Goal: Transaction & Acquisition: Purchase product/service

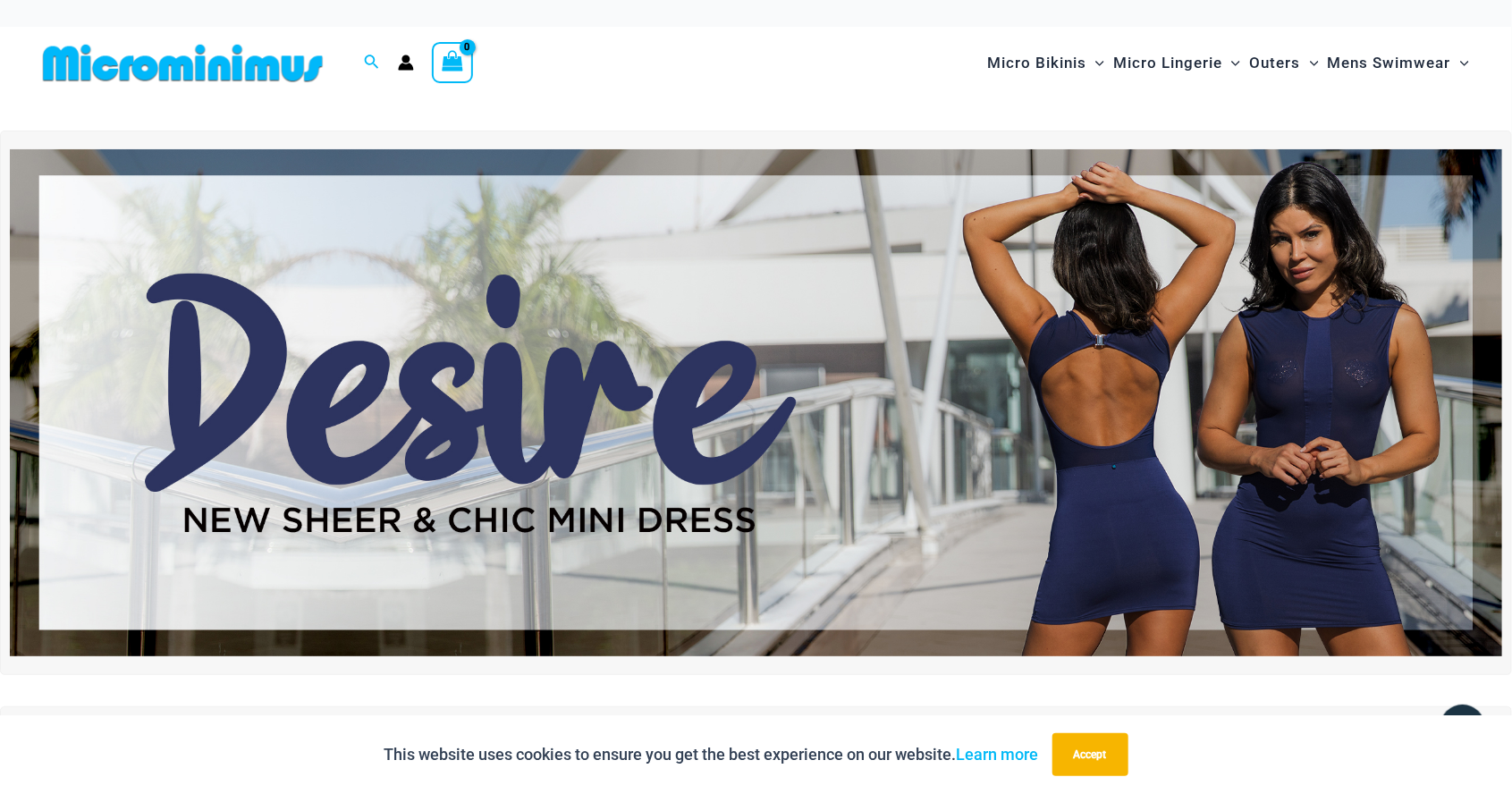
click at [1310, 466] on img at bounding box center [756, 402] width 1492 height 507
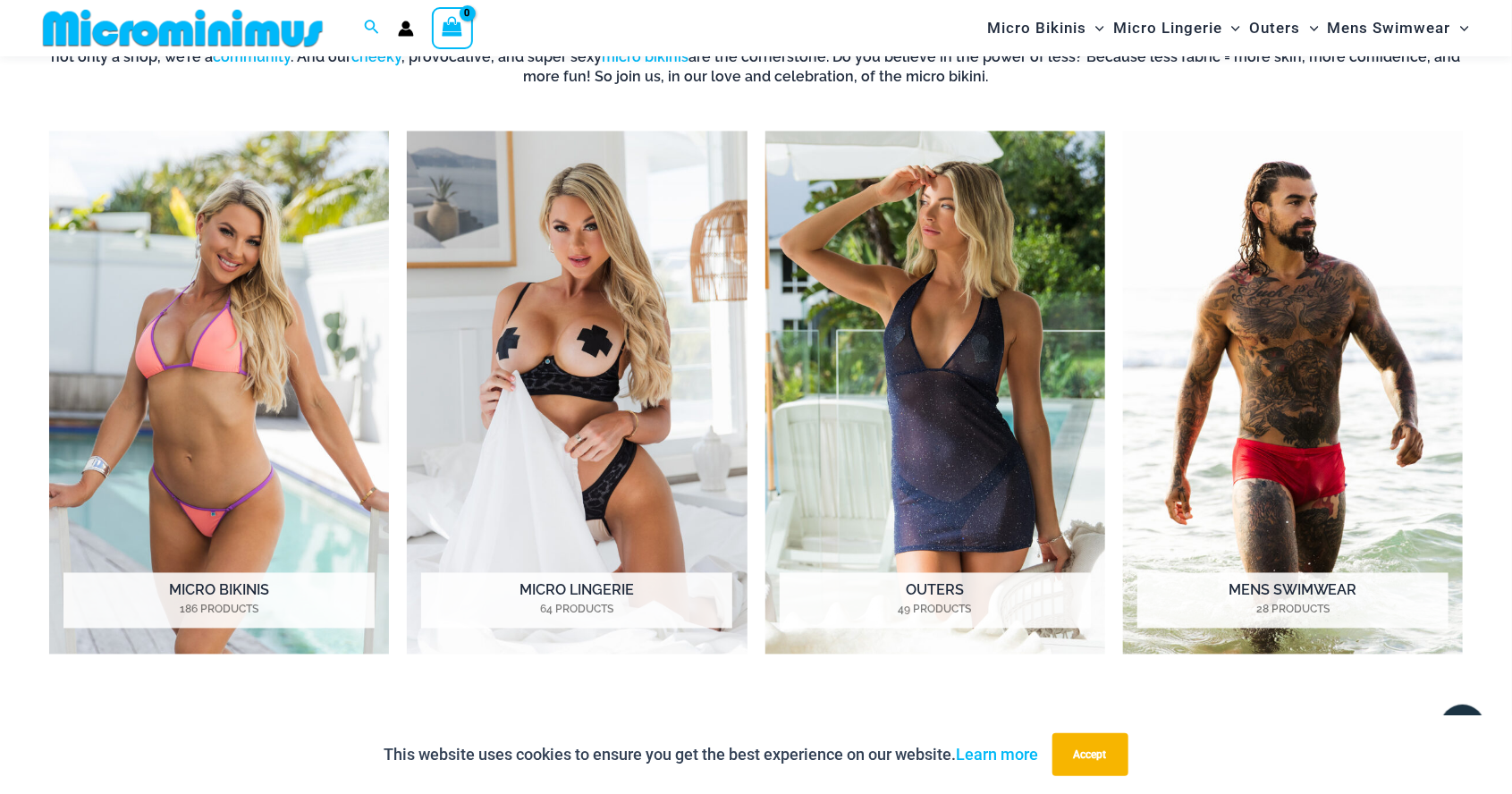
scroll to position [1438, 0]
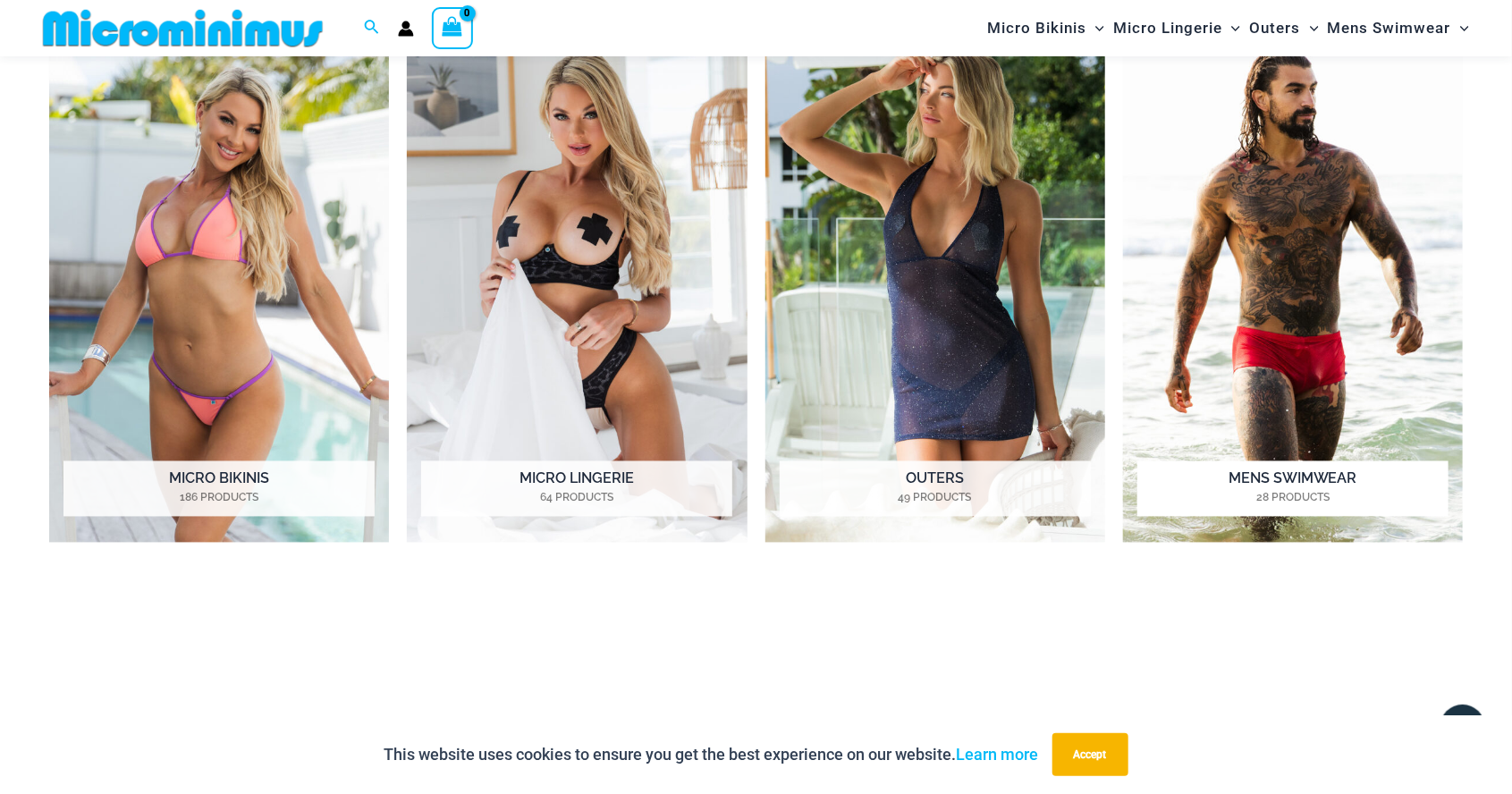
click at [1368, 538] on img "Visit product category Mens Swimwear" at bounding box center [1293, 281] width 340 height 523
click at [1366, 534] on img "Visit product category Mens Swimwear" at bounding box center [1293, 281] width 340 height 523
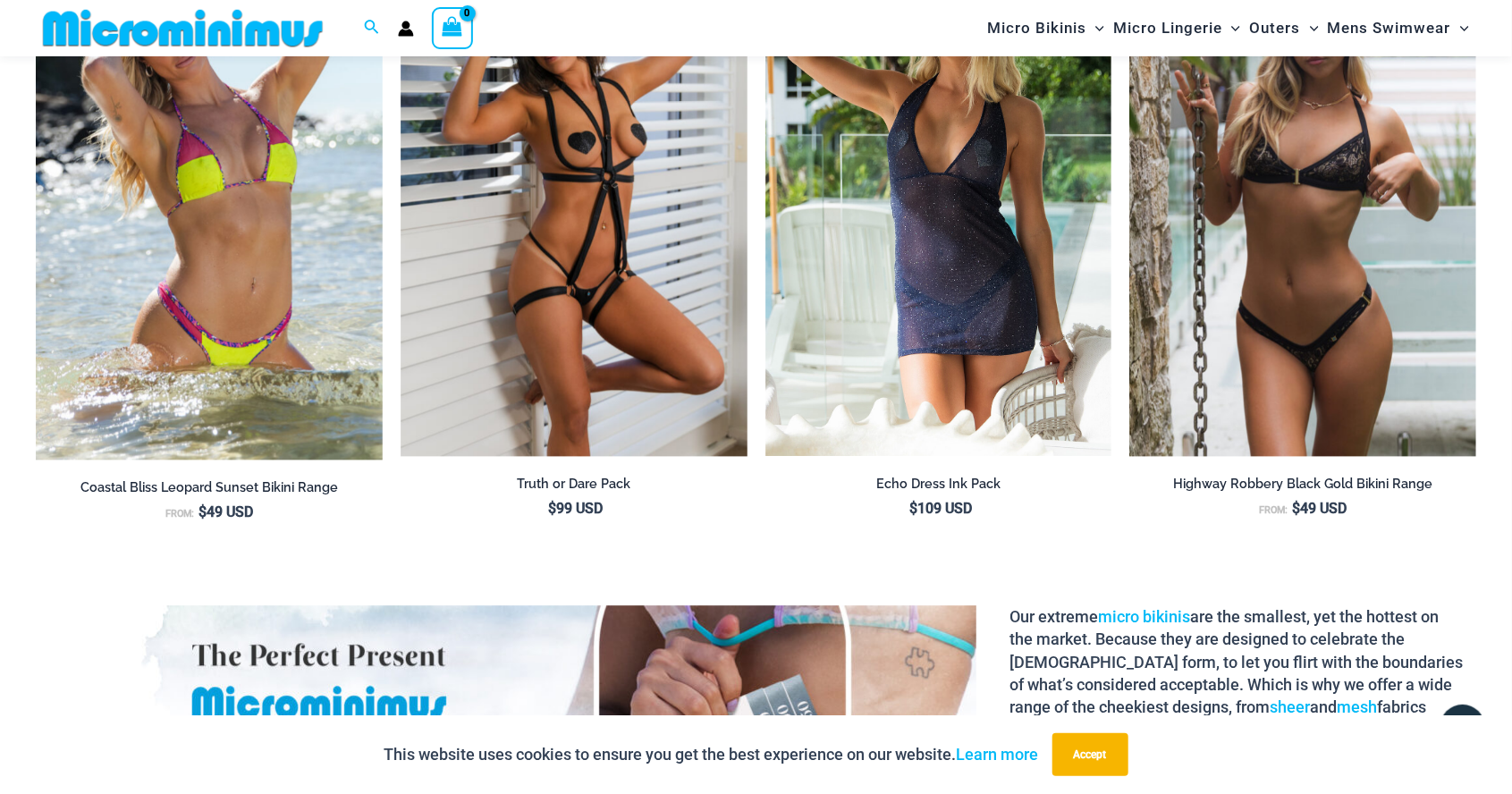
scroll to position [2413, 0]
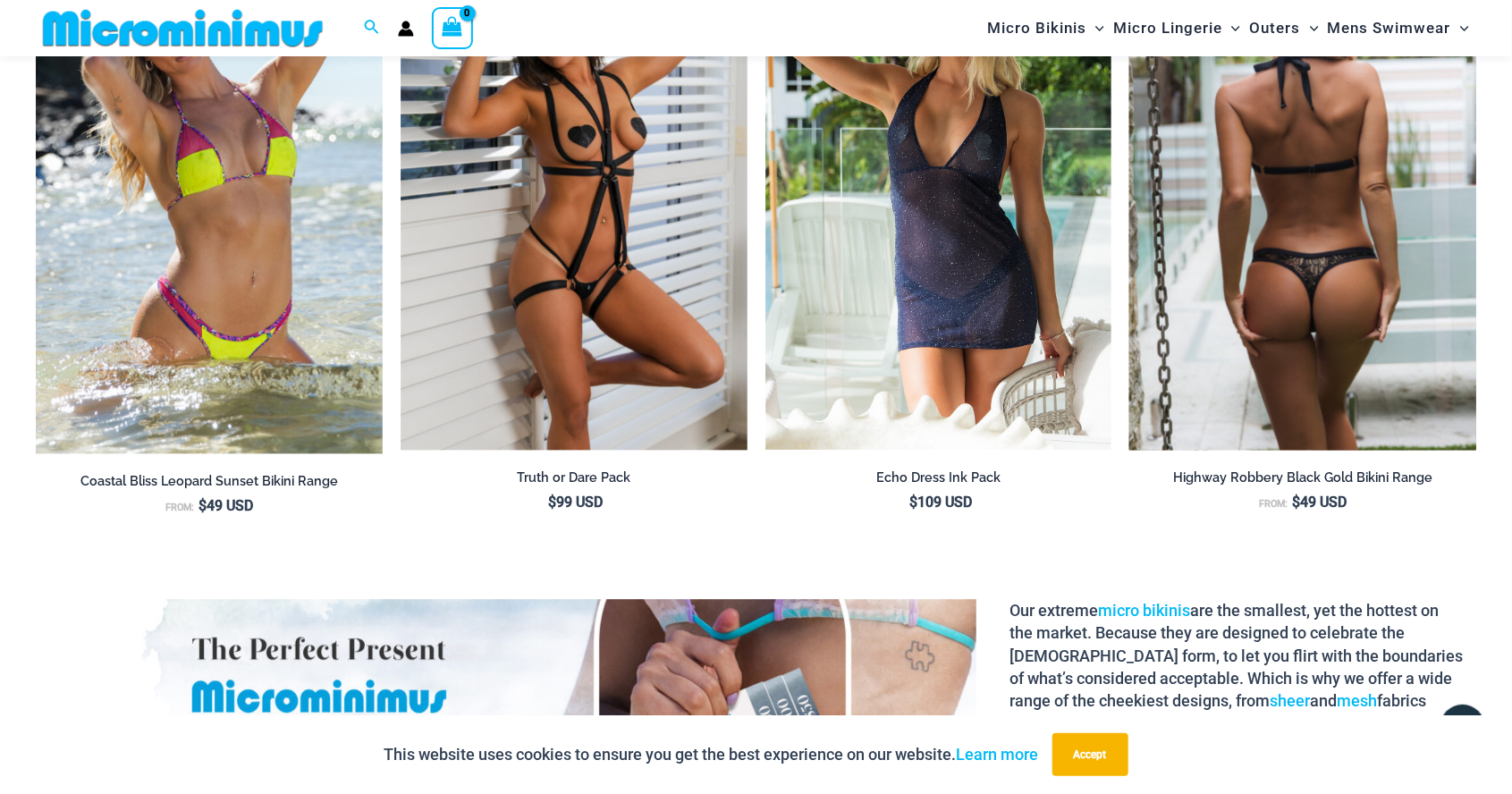
click at [1320, 323] on img at bounding box center [1302, 190] width 346 height 520
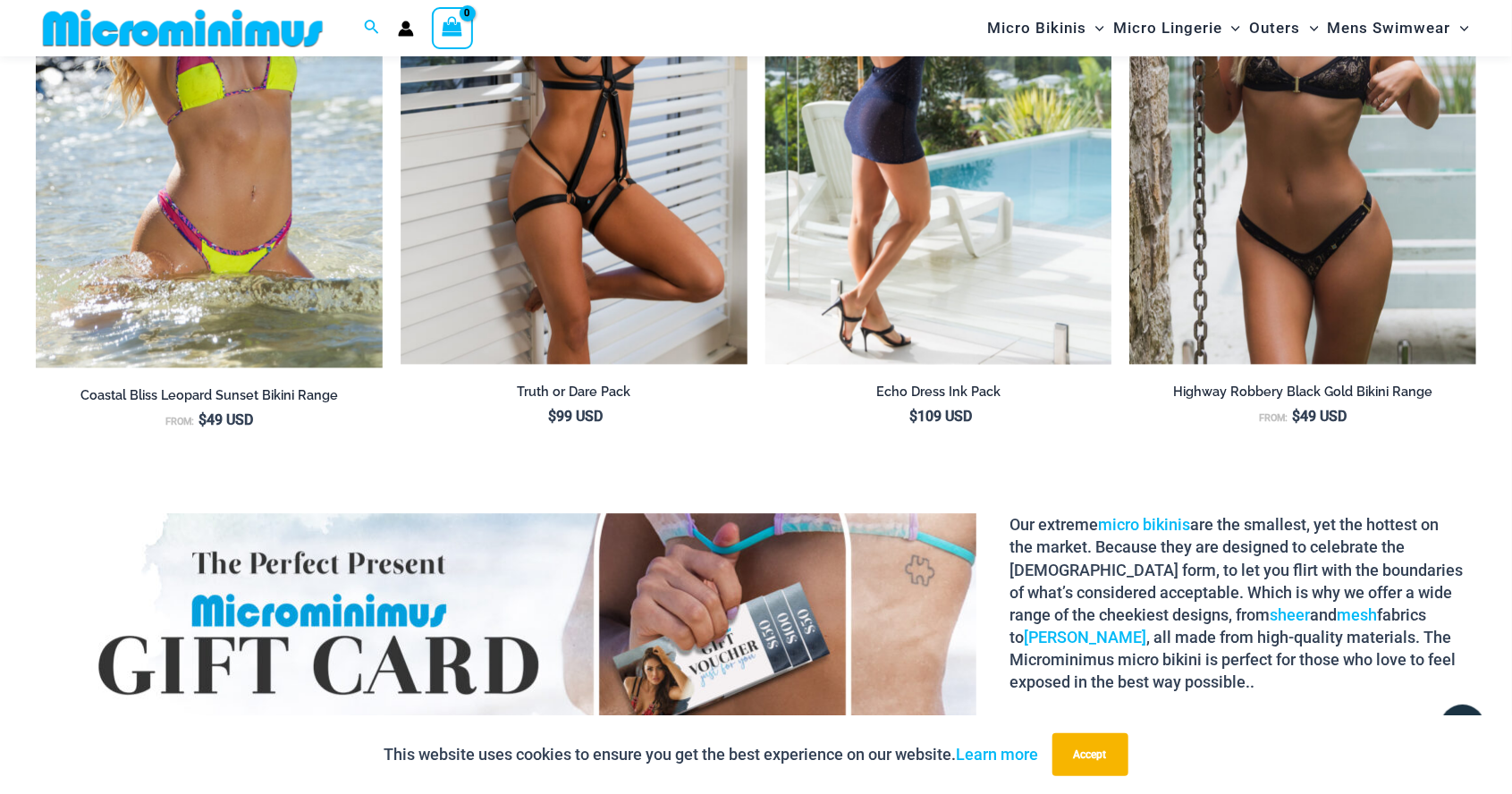
click at [996, 223] on img at bounding box center [938, 105] width 346 height 520
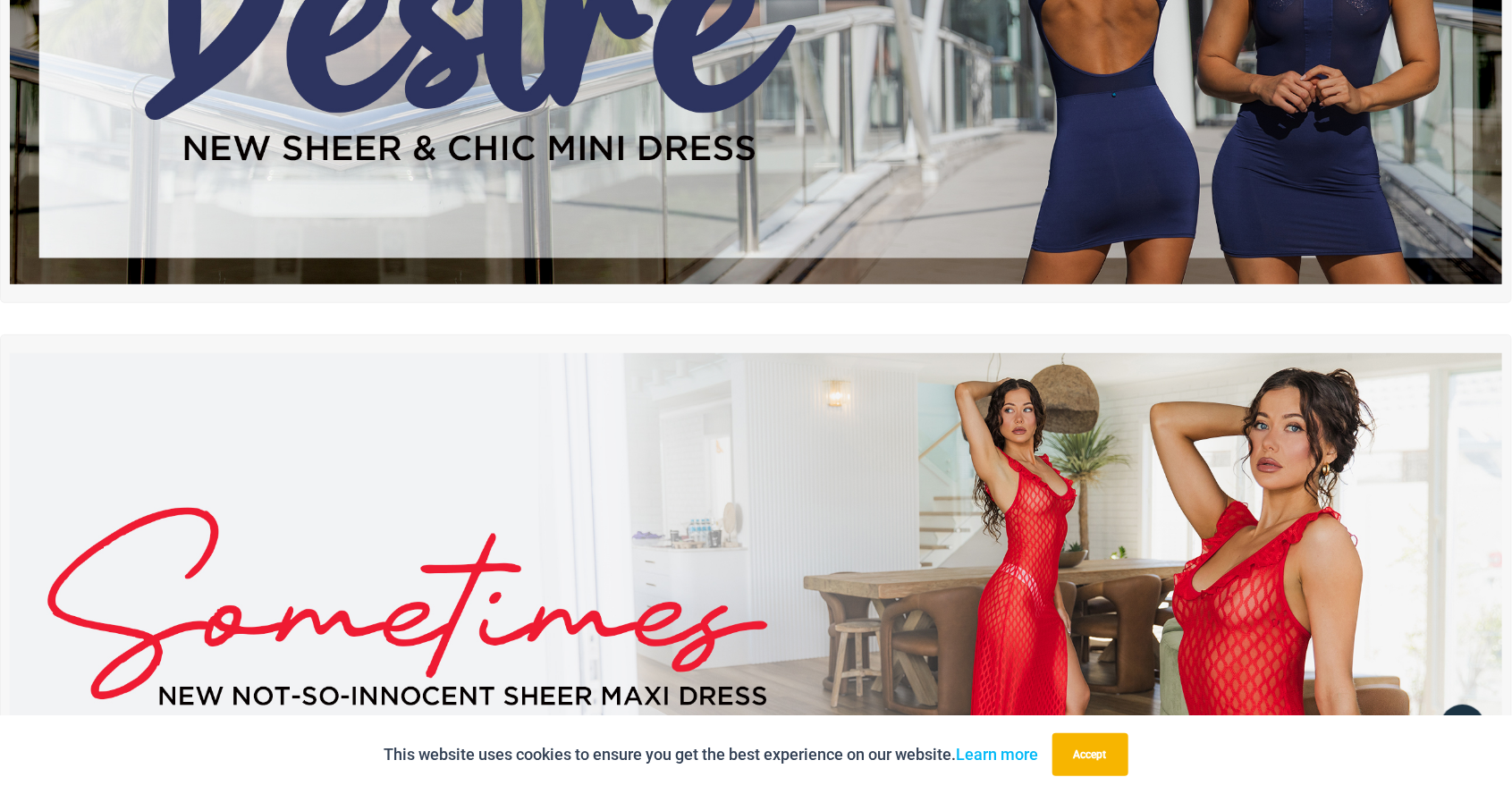
scroll to position [0, 0]
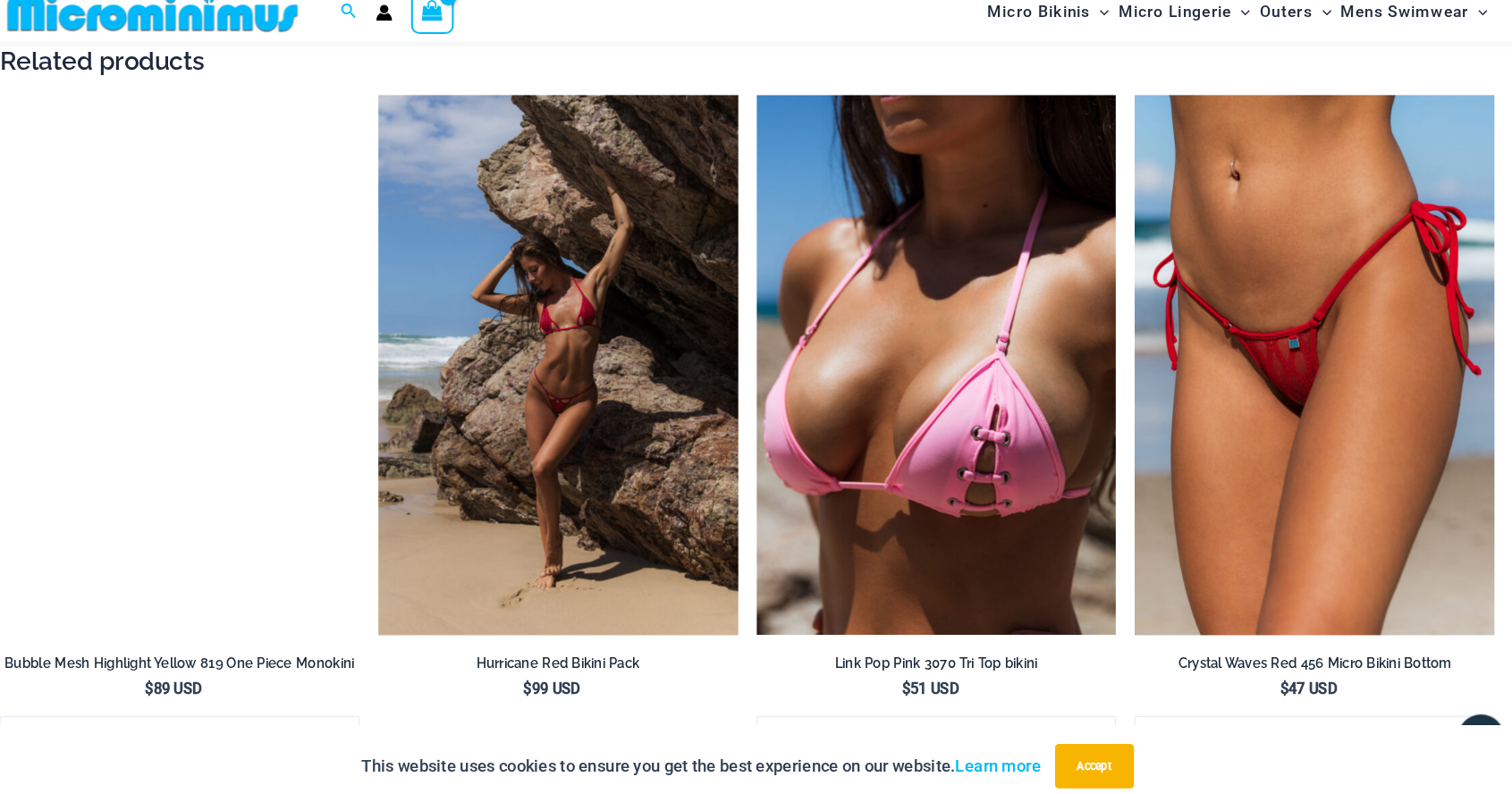
scroll to position [2275, 0]
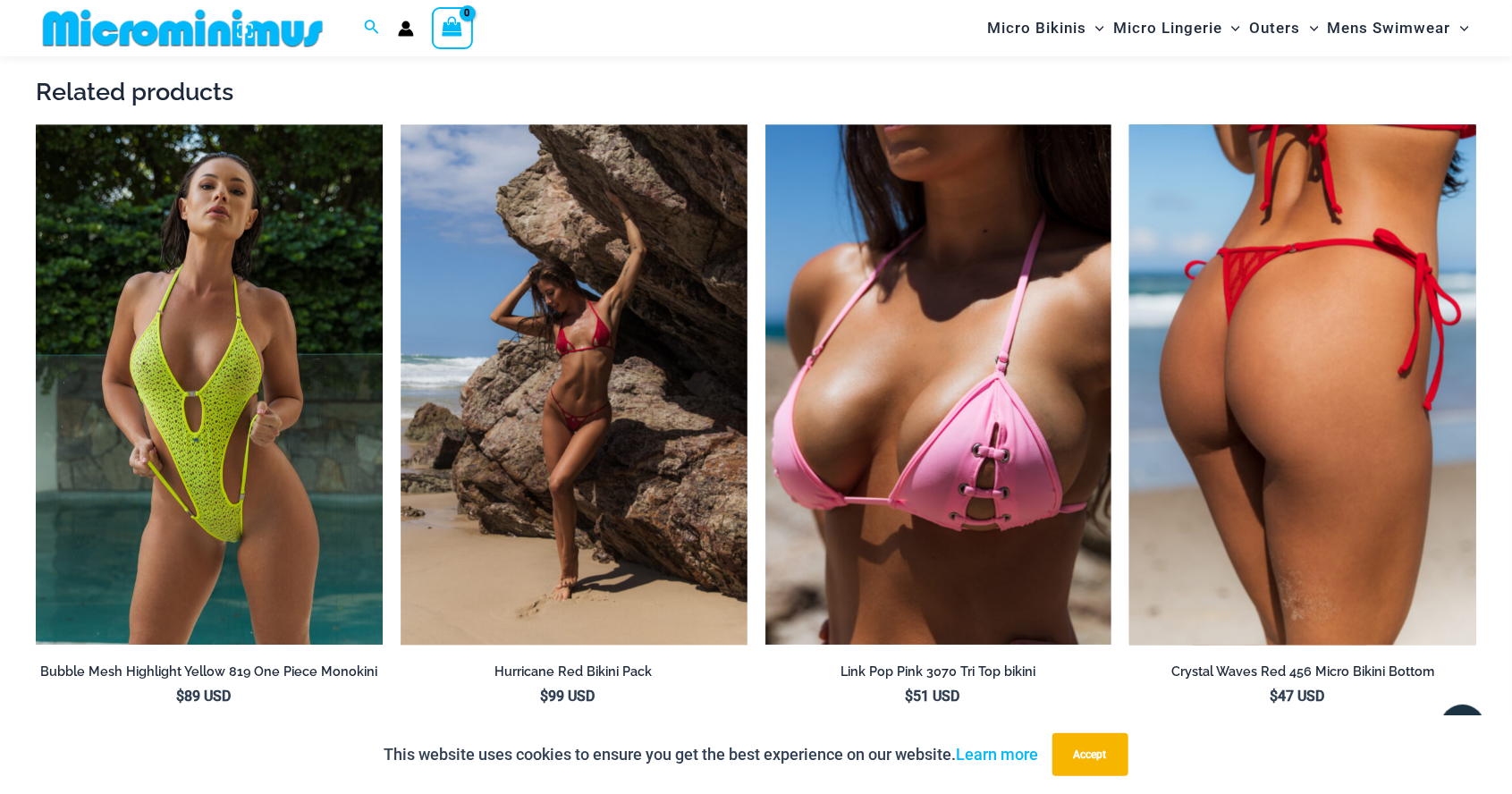
click at [1349, 401] on img at bounding box center [1302, 385] width 346 height 520
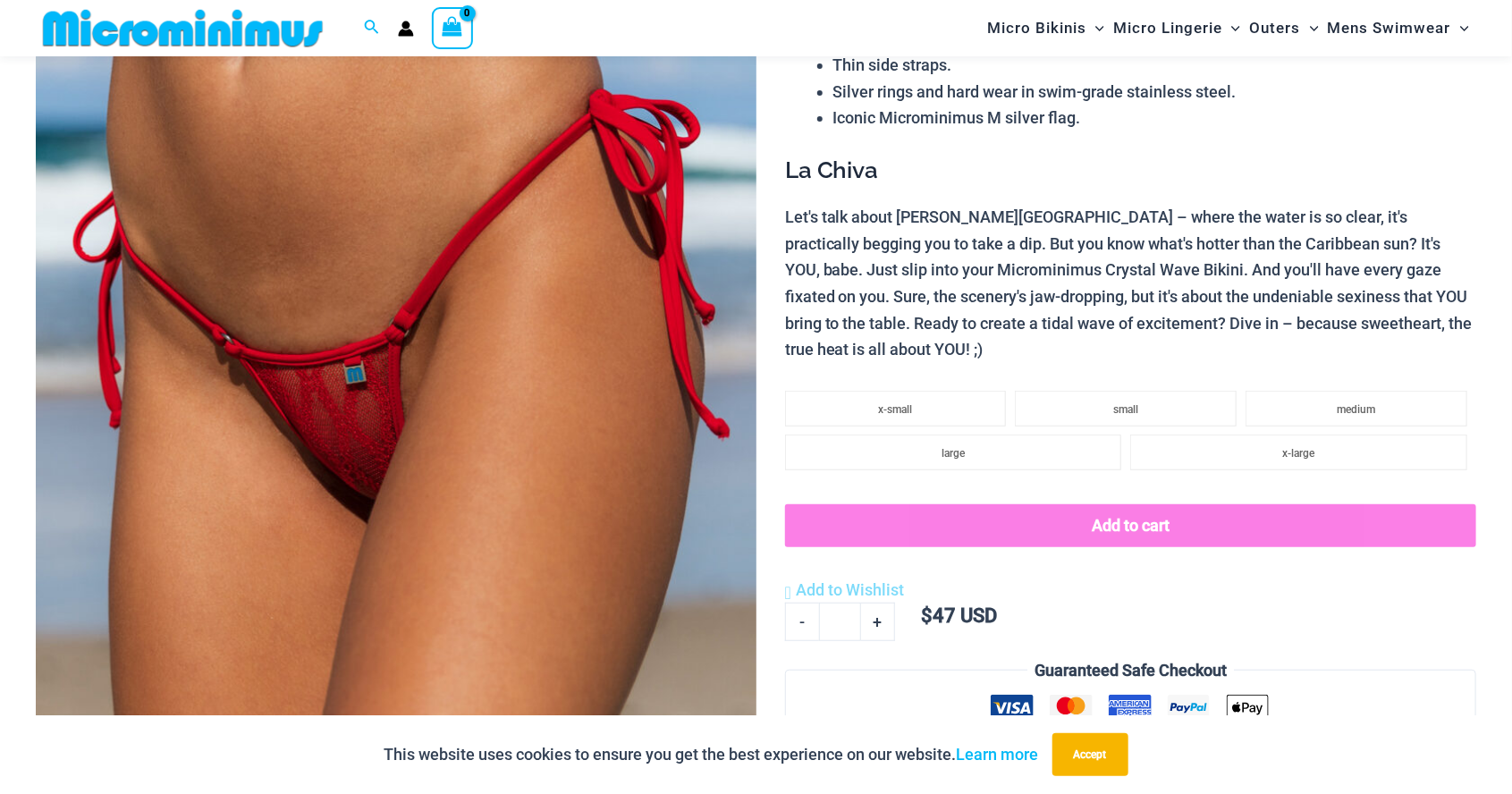
scroll to position [292, 0]
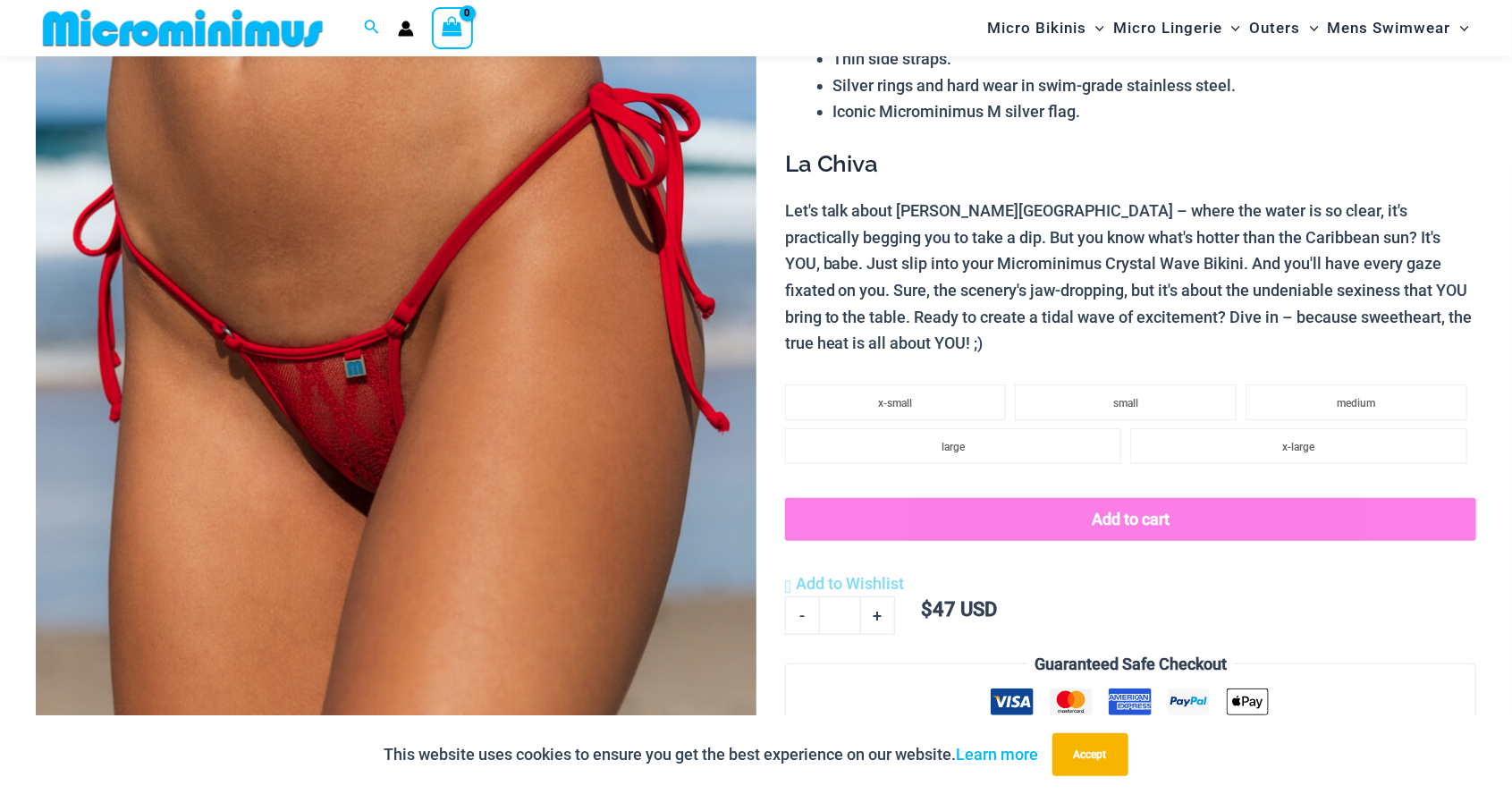
click at [1197, 512] on button "Add to cart" at bounding box center [1130, 519] width 691 height 43
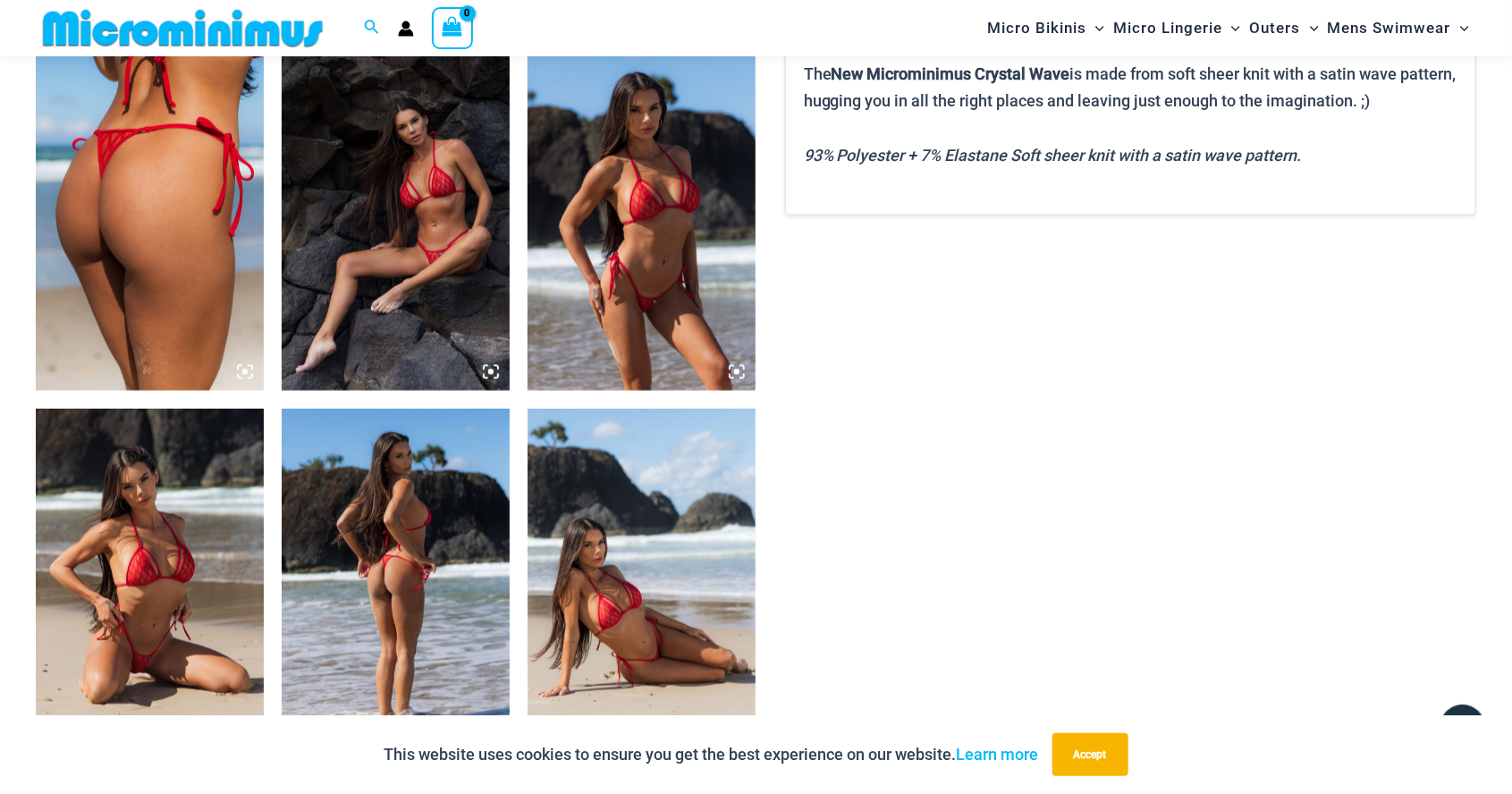
scroll to position [1213, 0]
click at [202, 581] on img at bounding box center [149, 578] width 228 height 343
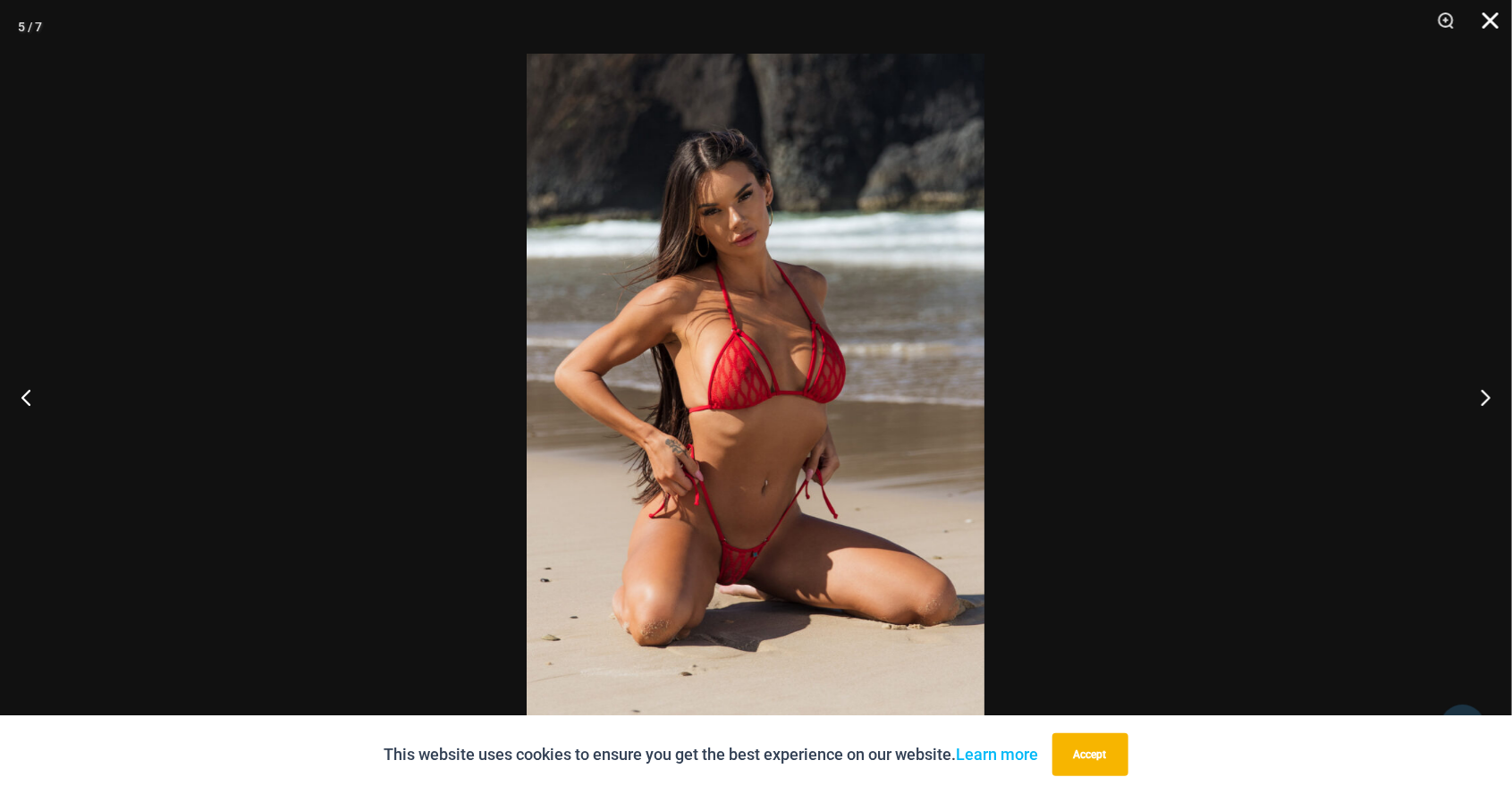
click at [1491, 33] on button "Close" at bounding box center [1484, 26] width 45 height 54
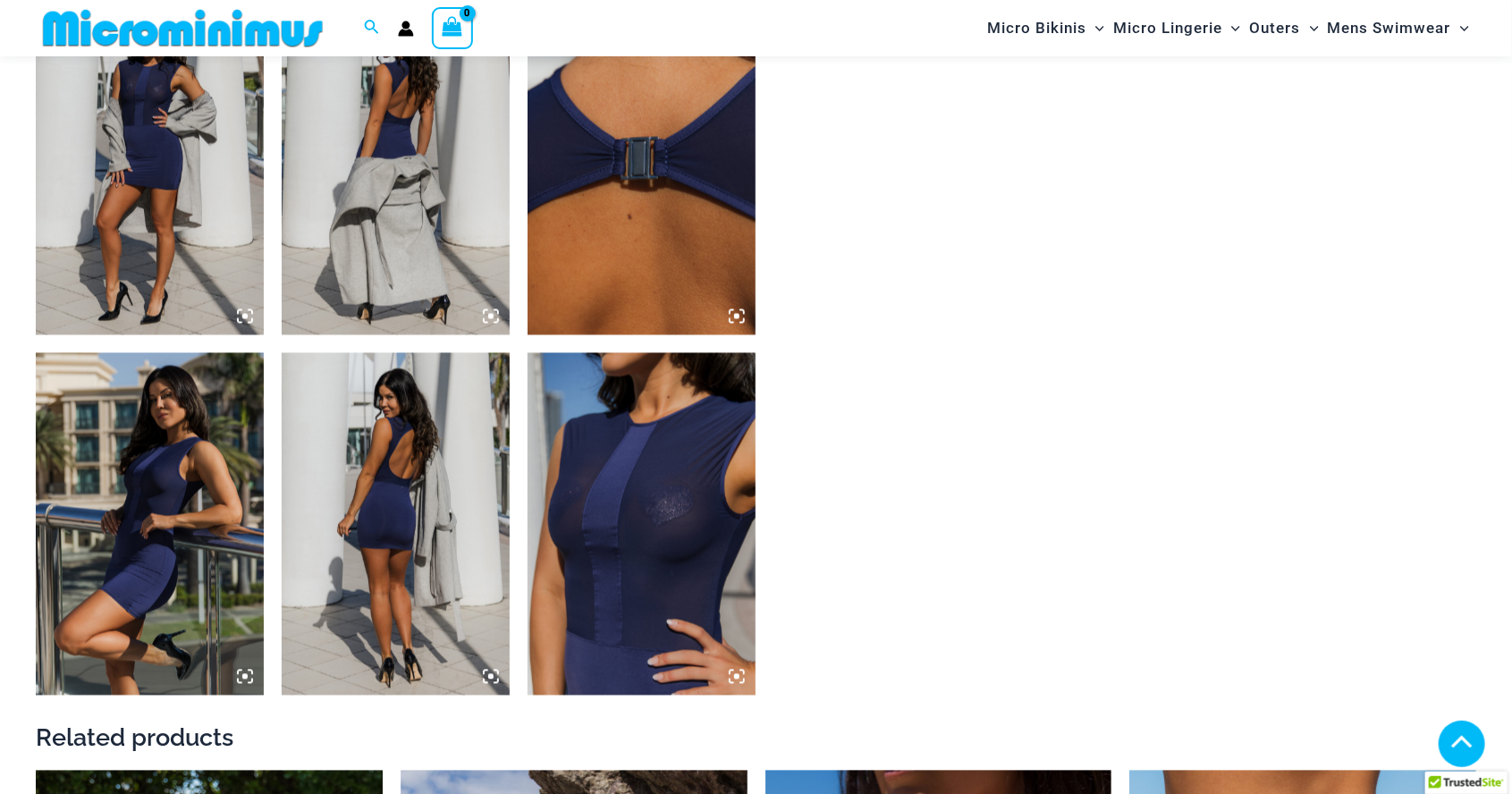
scroll to position [1633, 0]
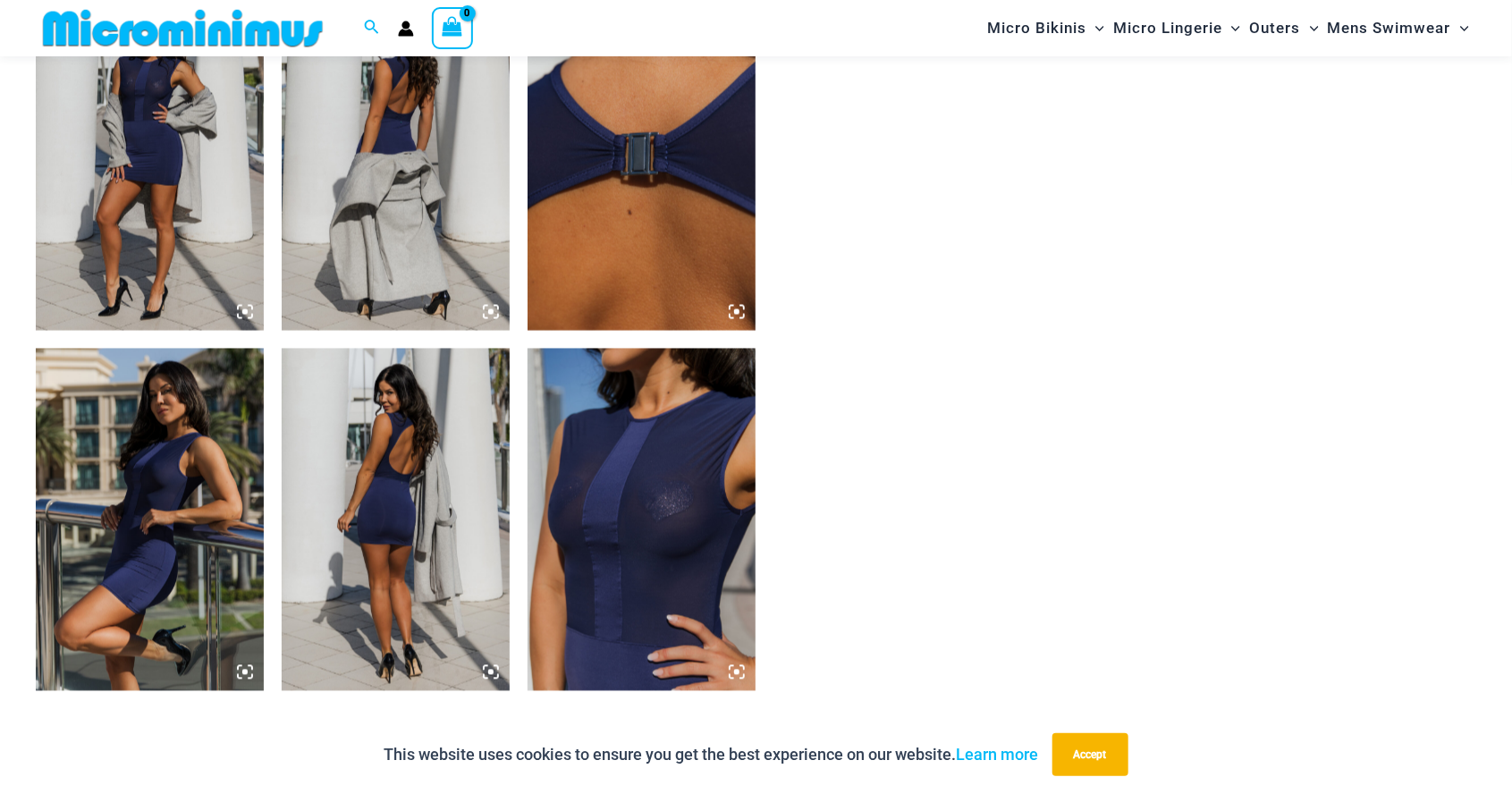
click at [659, 536] on img at bounding box center [641, 519] width 228 height 343
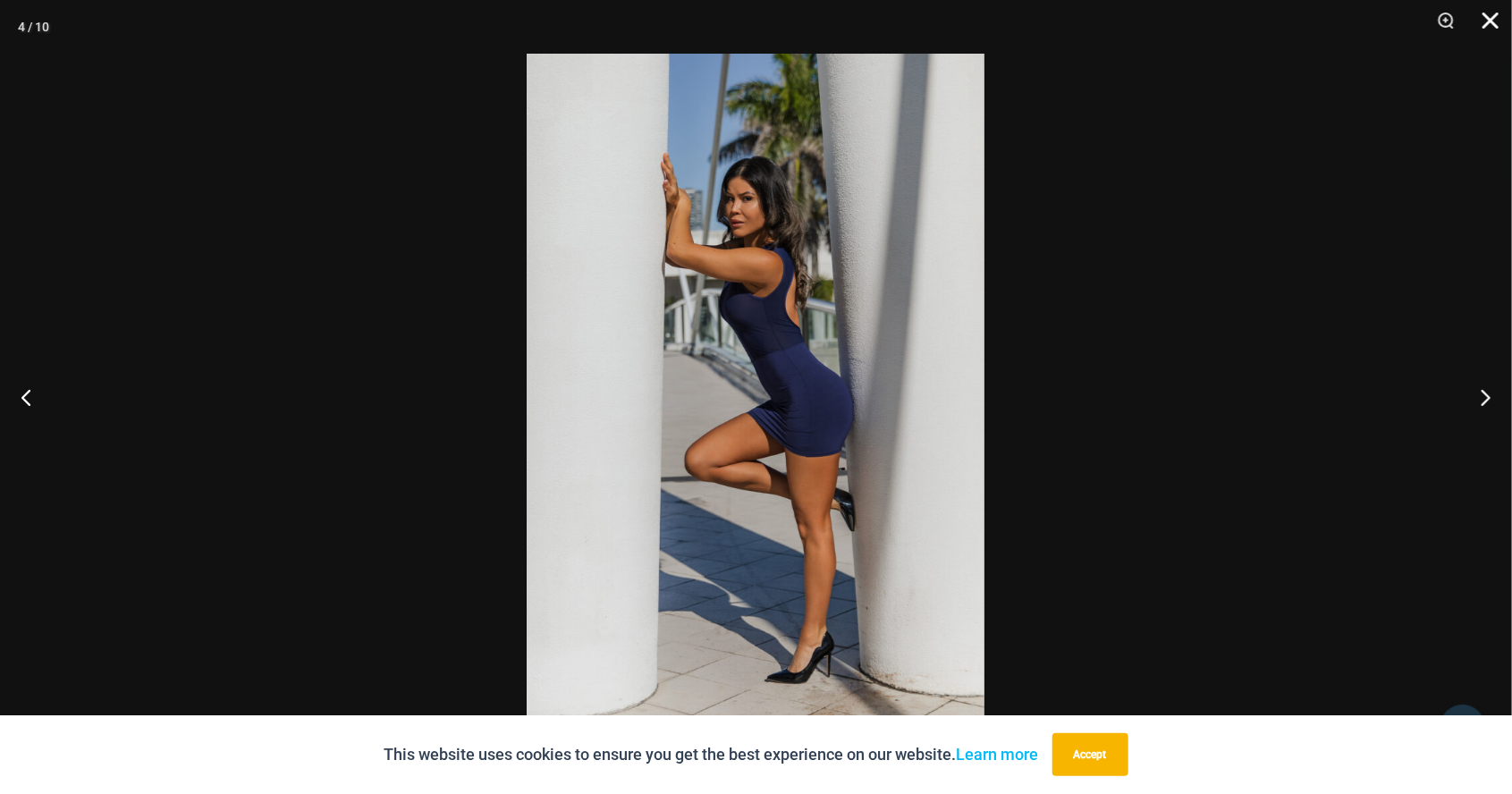
click at [1487, 24] on button "Close" at bounding box center [1484, 26] width 45 height 54
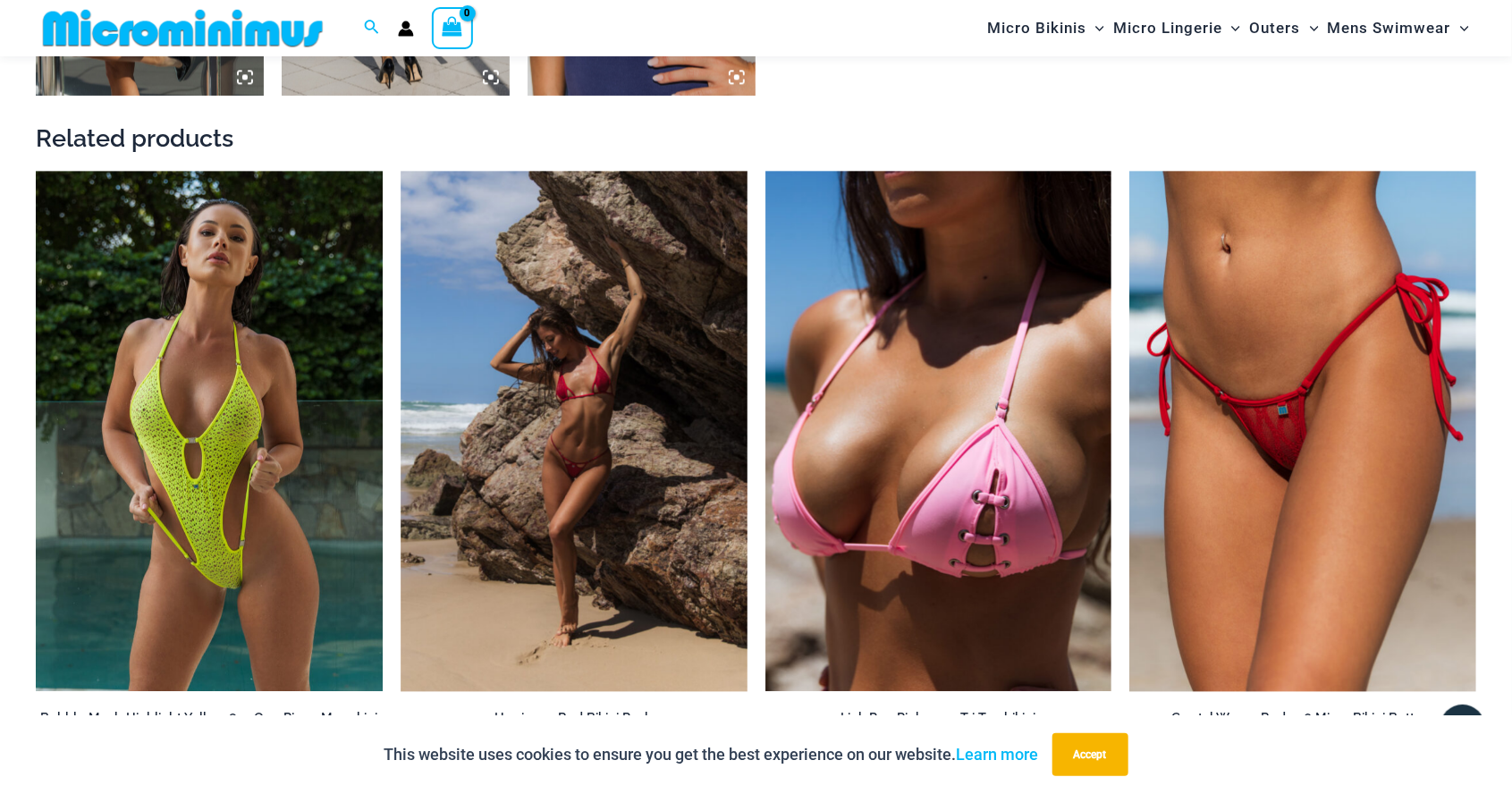
scroll to position [2234, 0]
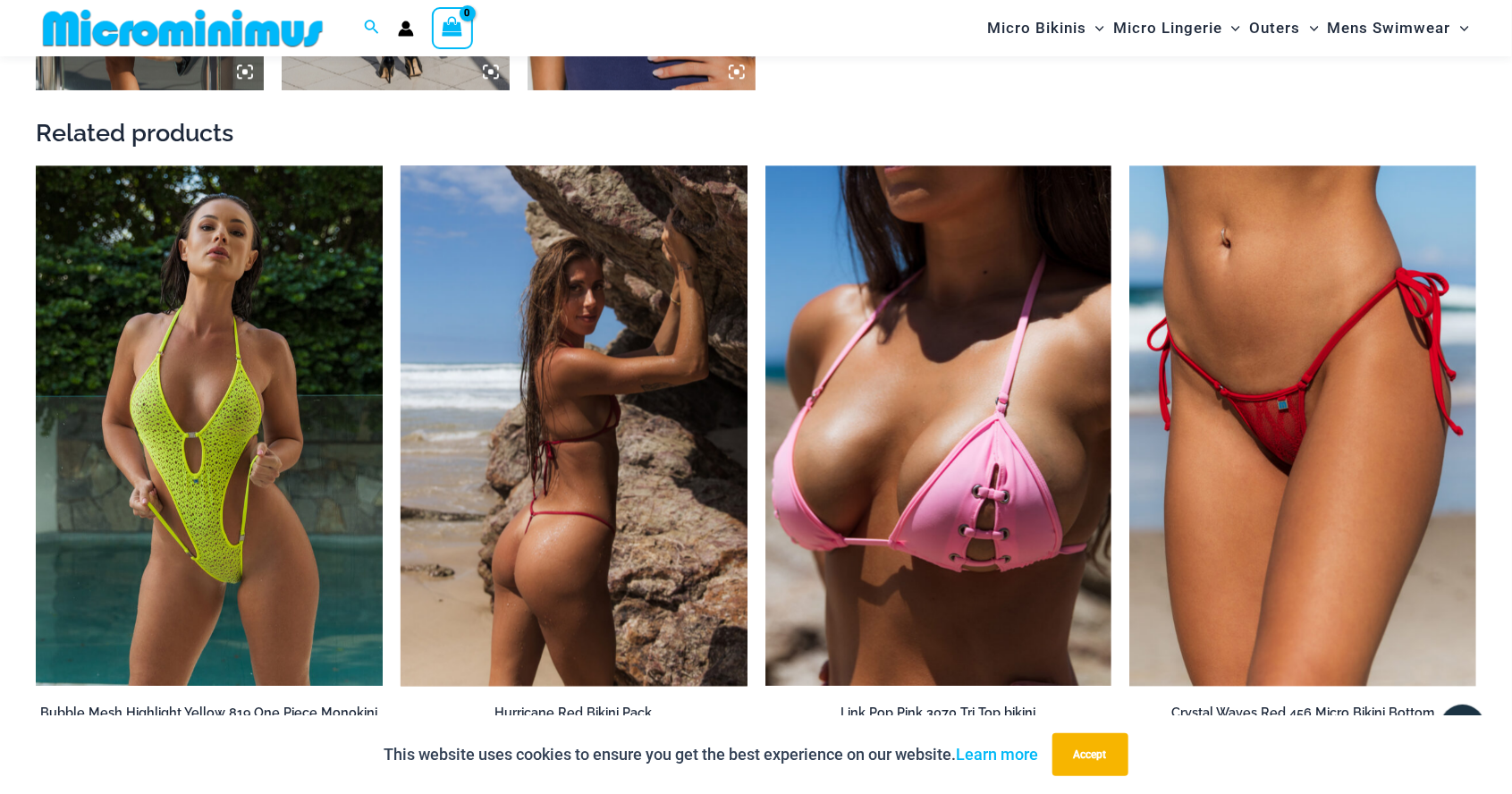
click at [630, 457] on img at bounding box center [573, 426] width 346 height 520
click at [643, 452] on img at bounding box center [573, 426] width 346 height 520
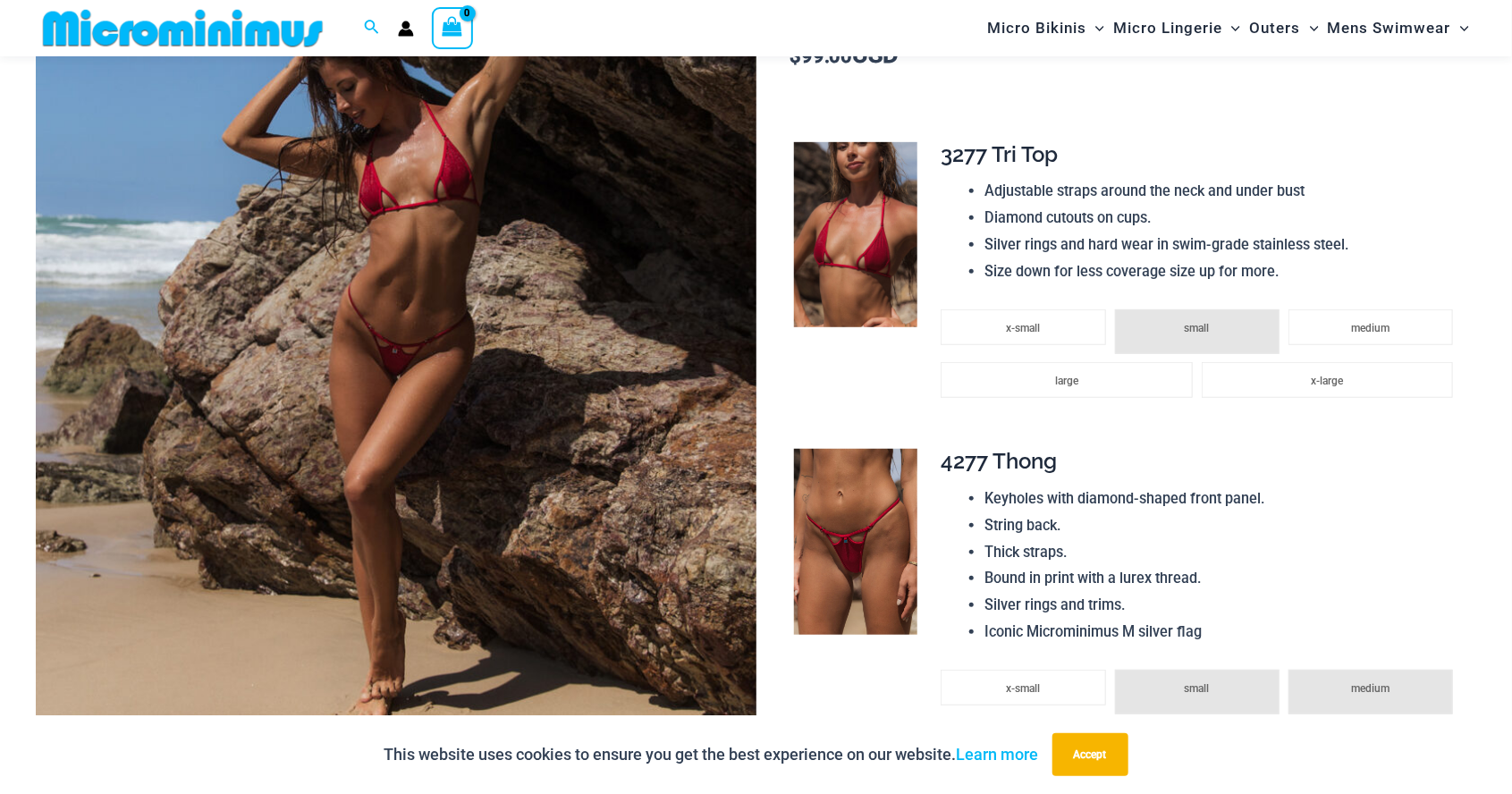
scroll to position [423, 0]
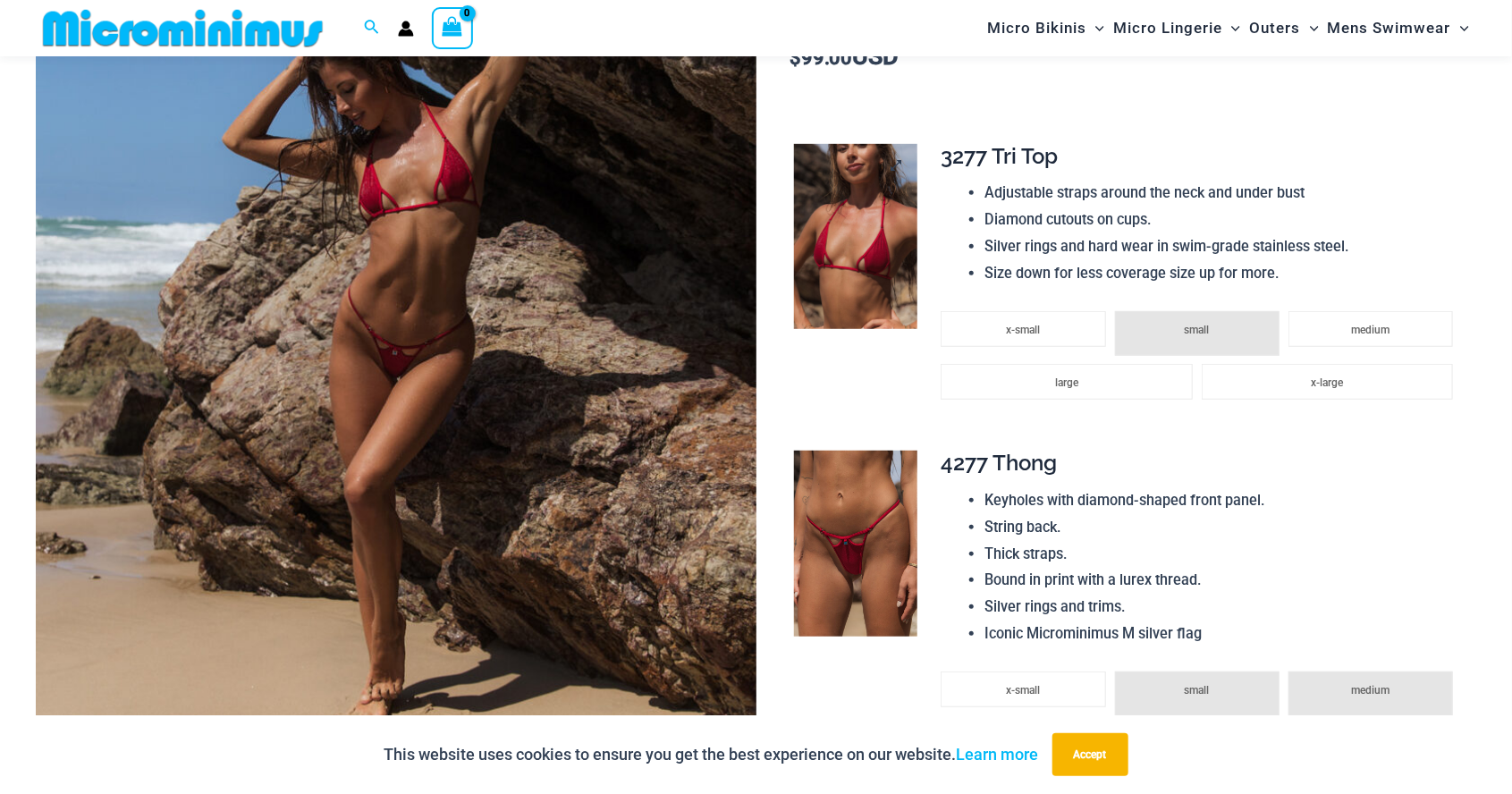
click at [856, 262] on img at bounding box center [856, 236] width 124 height 186
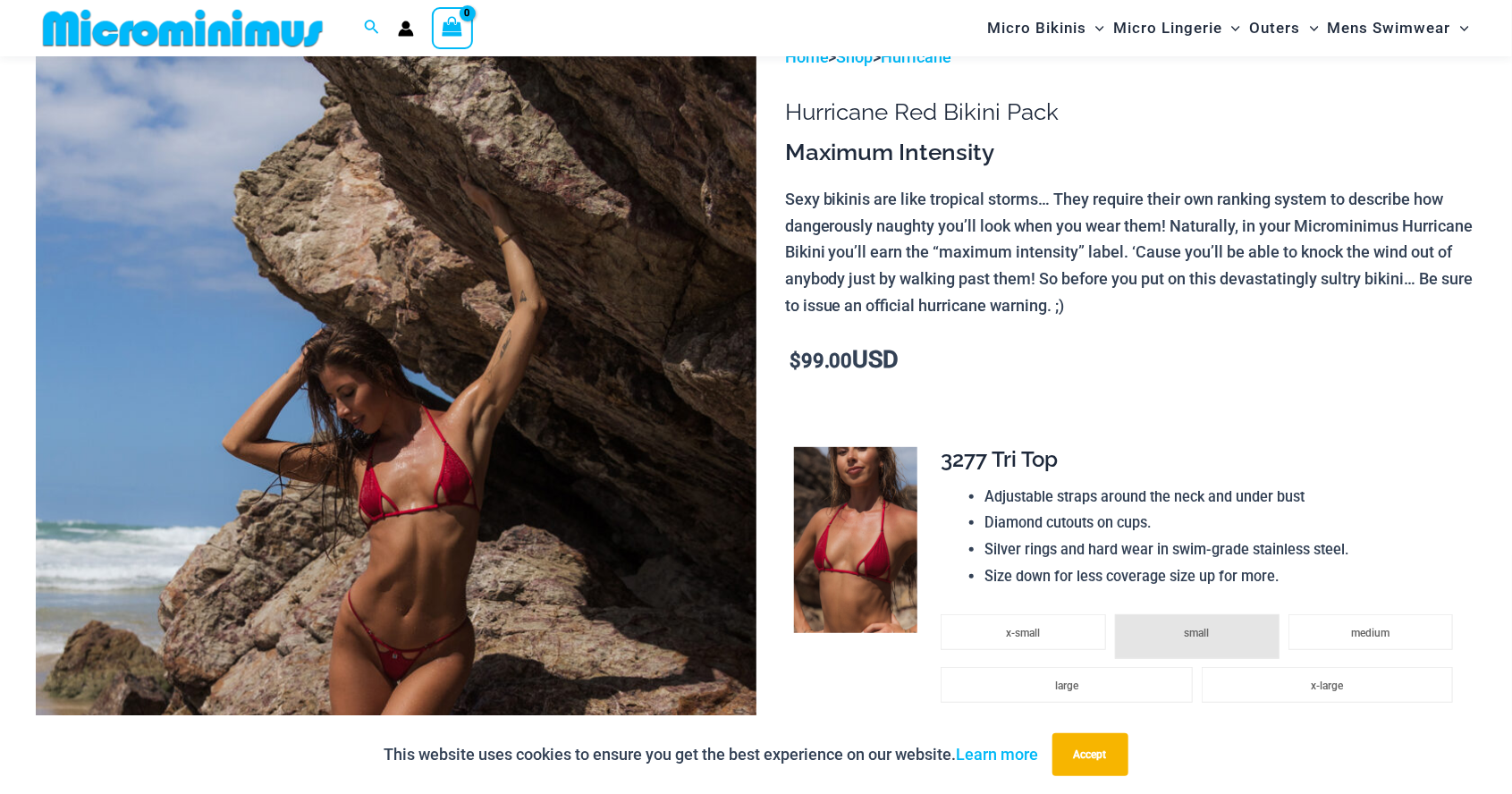
scroll to position [204, 0]
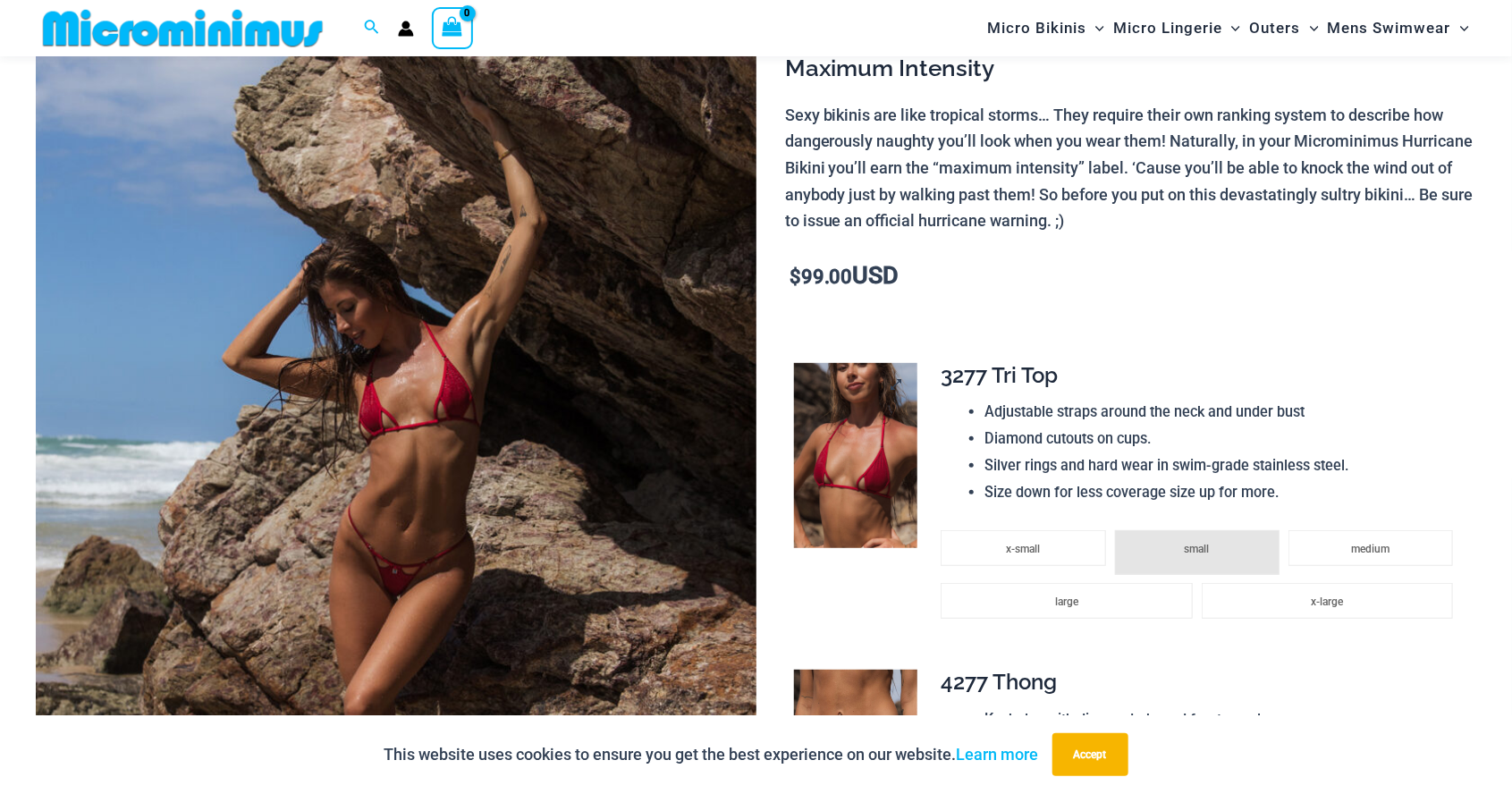
click at [852, 468] on img at bounding box center [856, 456] width 124 height 186
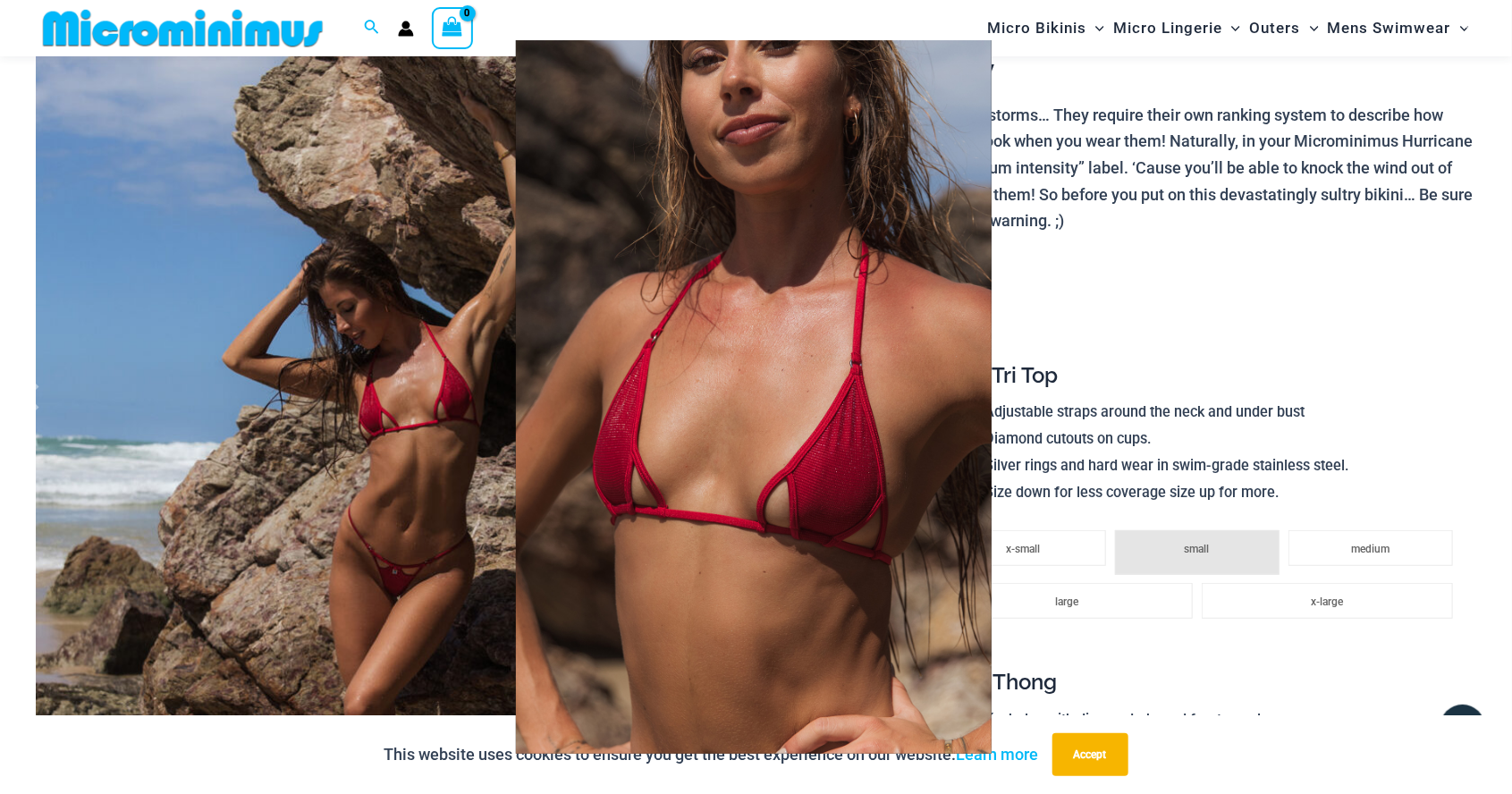
click at [1470, 410] on span at bounding box center [1476, 397] width 54 height 54
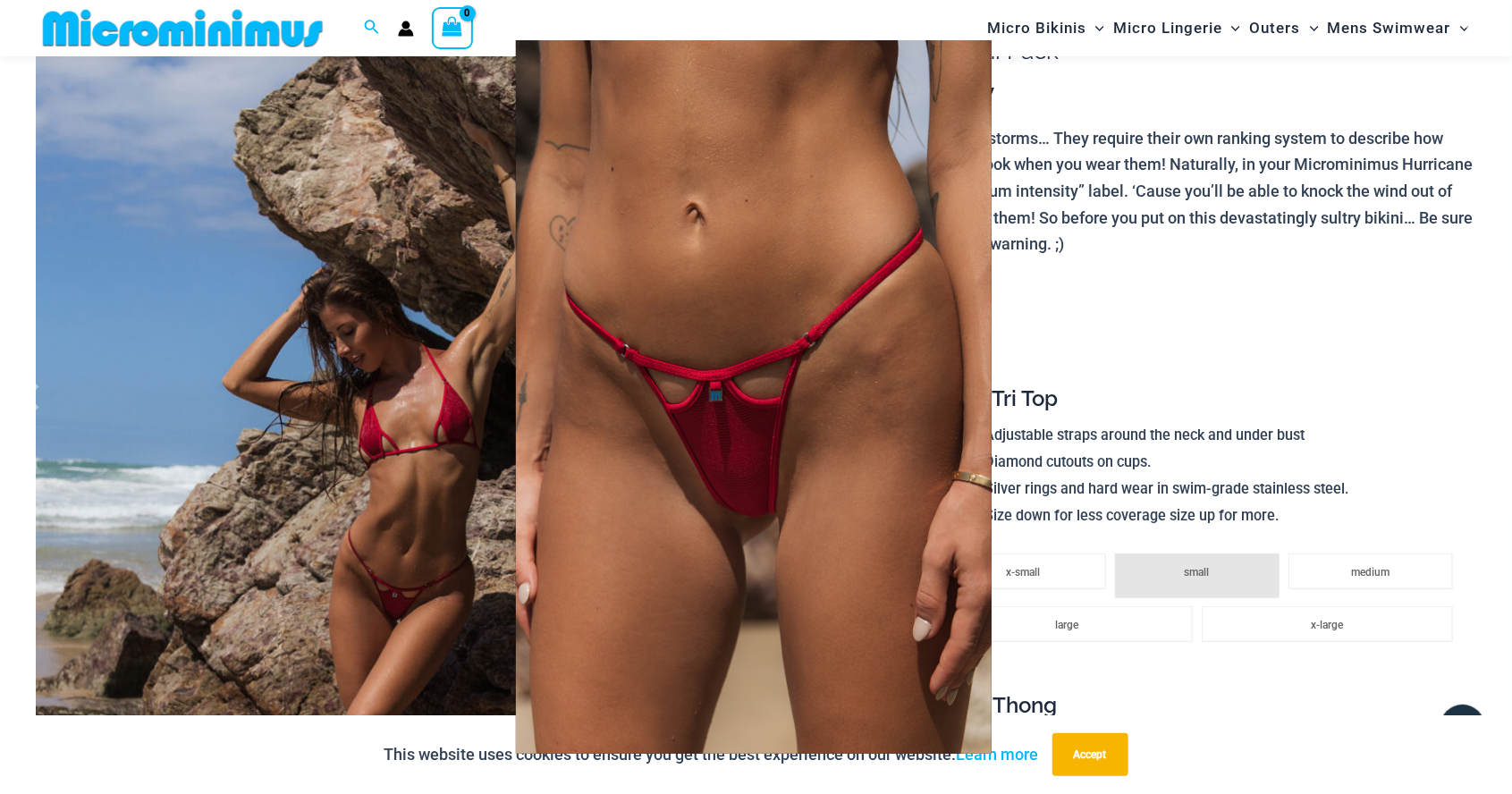
scroll to position [179, 0]
click at [382, 399] on div at bounding box center [756, 397] width 1512 height 794
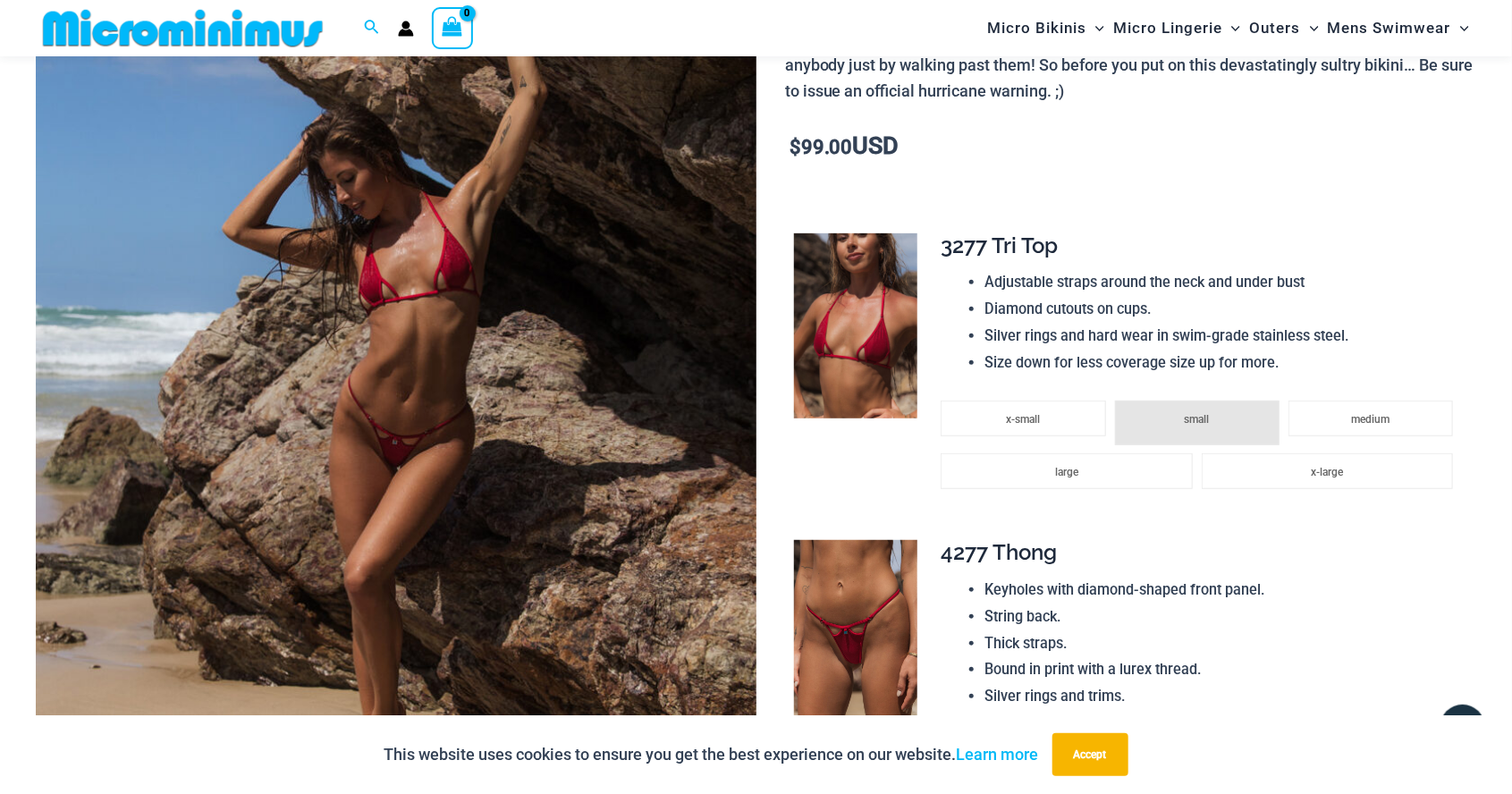
click at [547, 455] on img at bounding box center [396, 369] width 720 height 1080
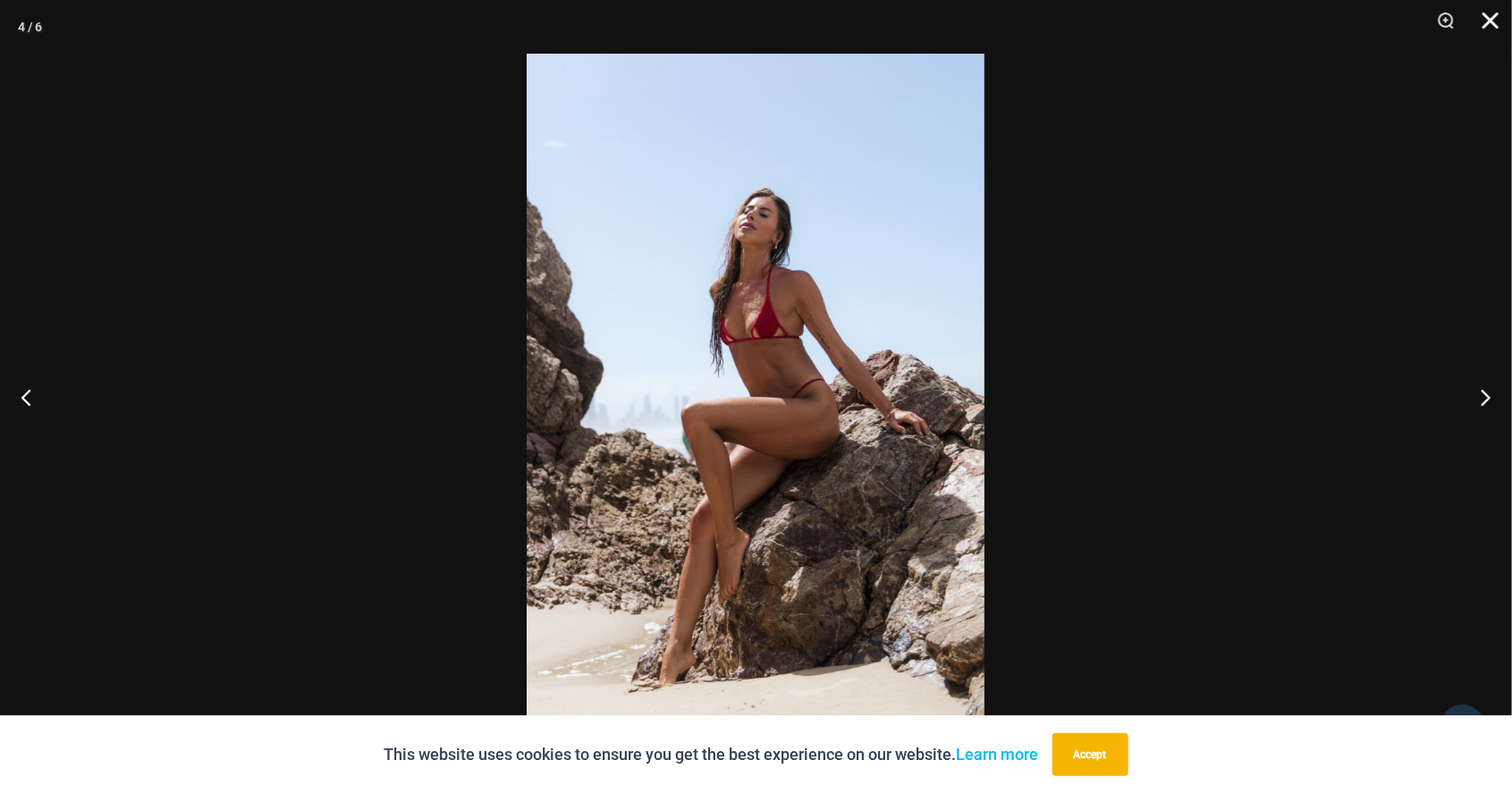
click at [1477, 26] on button "Close" at bounding box center [1484, 26] width 45 height 54
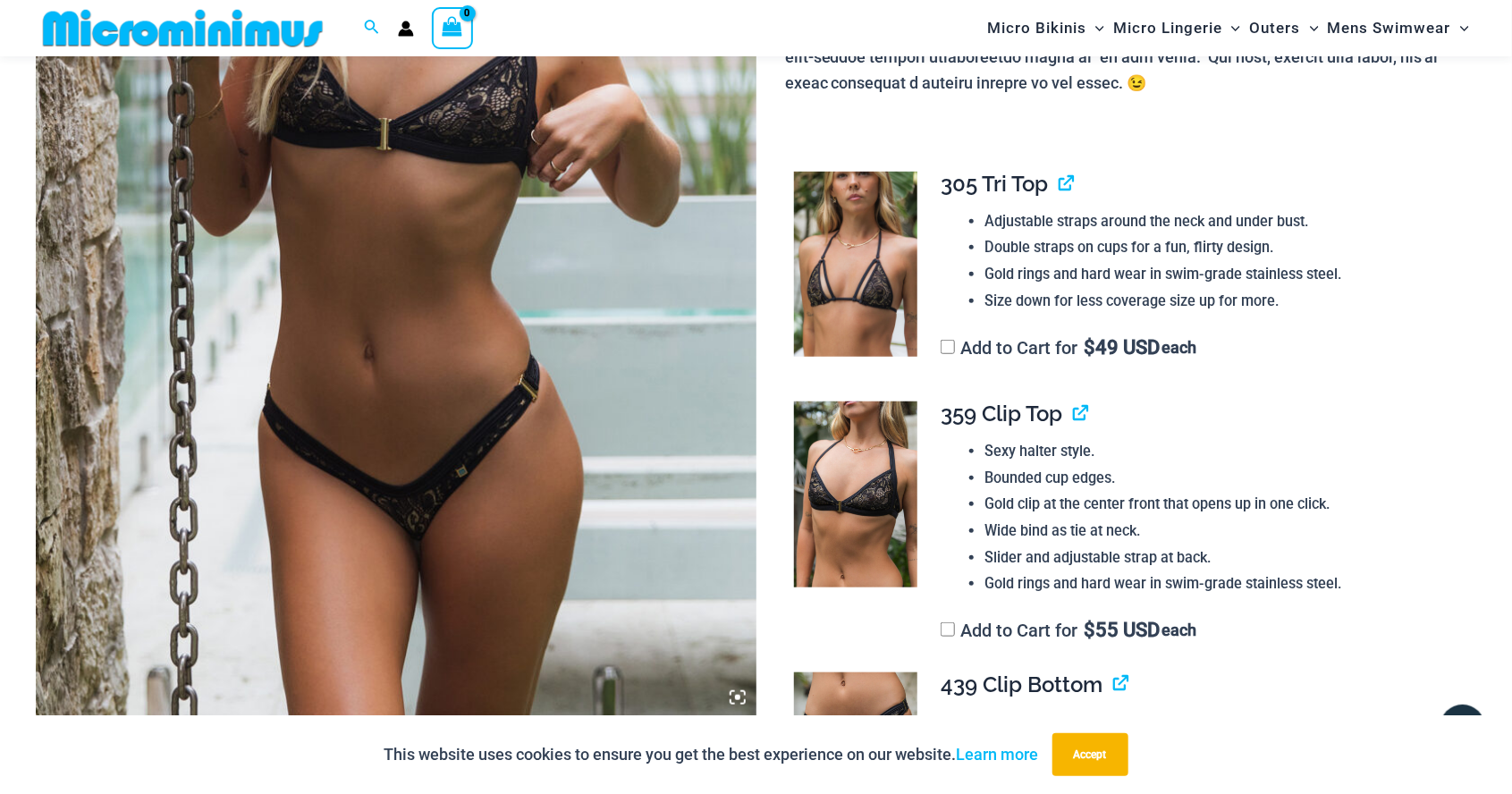
scroll to position [522, 0]
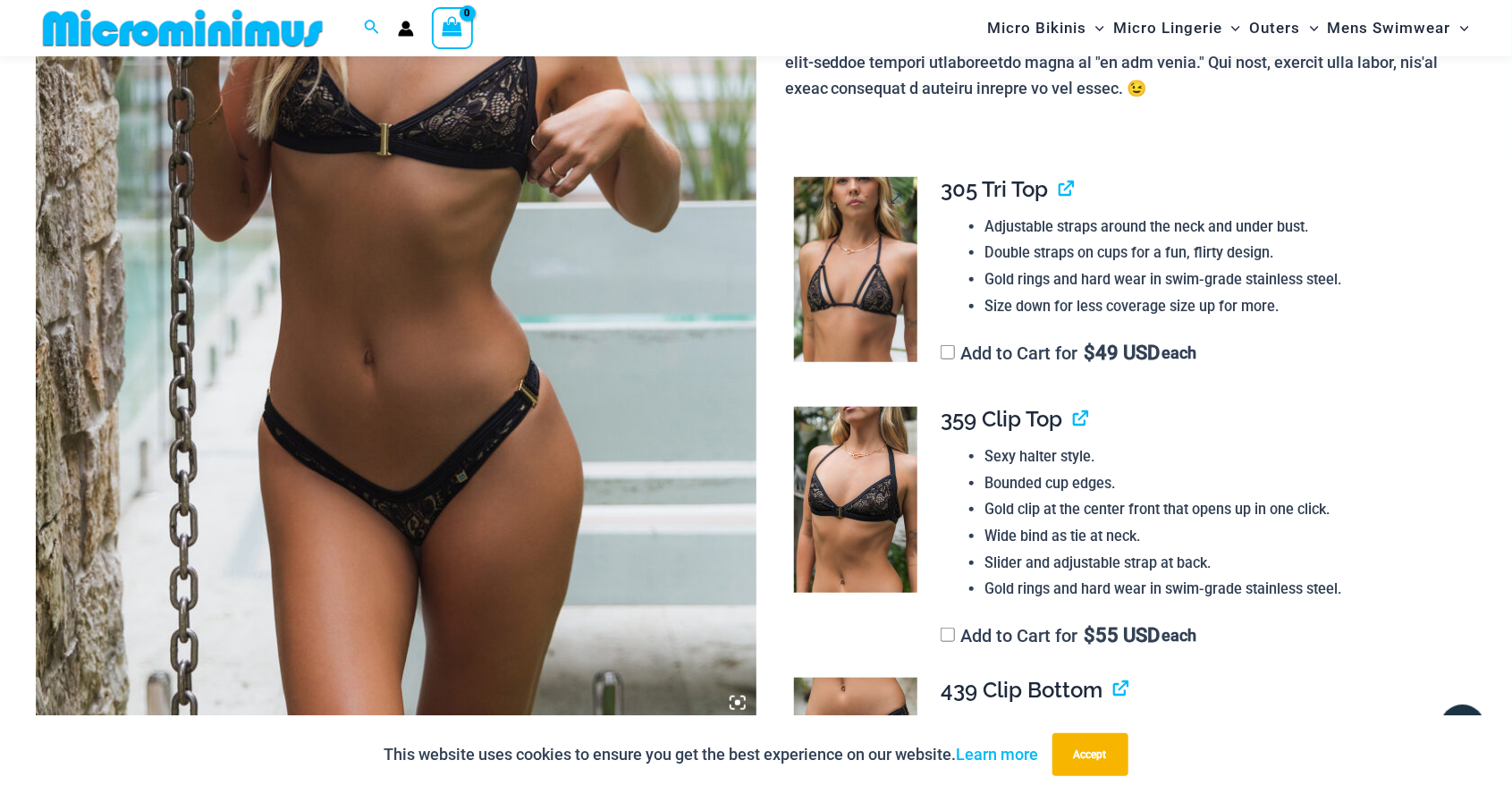
click at [851, 258] on img at bounding box center [856, 270] width 124 height 186
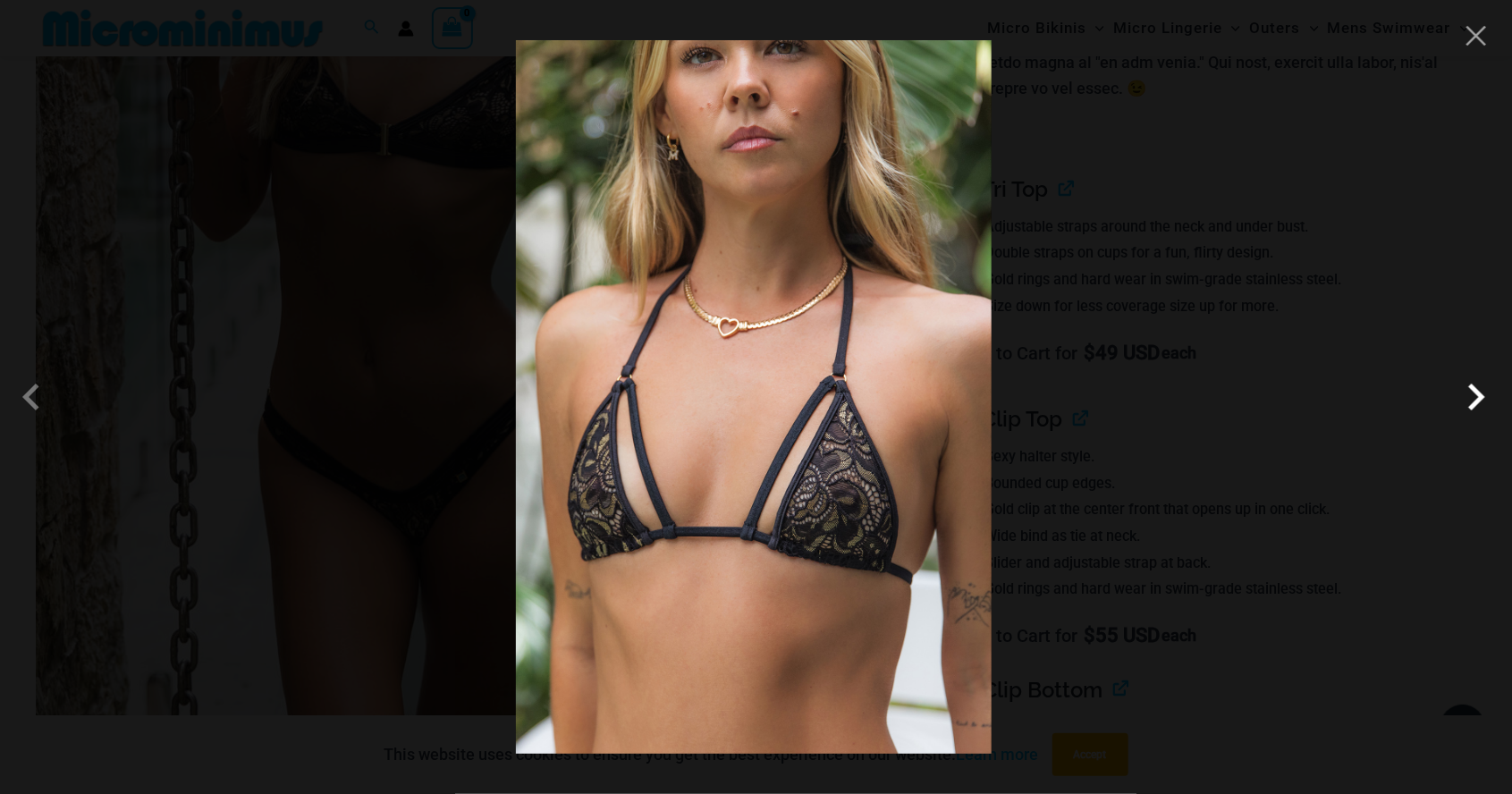
click at [1473, 407] on span at bounding box center [1476, 397] width 54 height 54
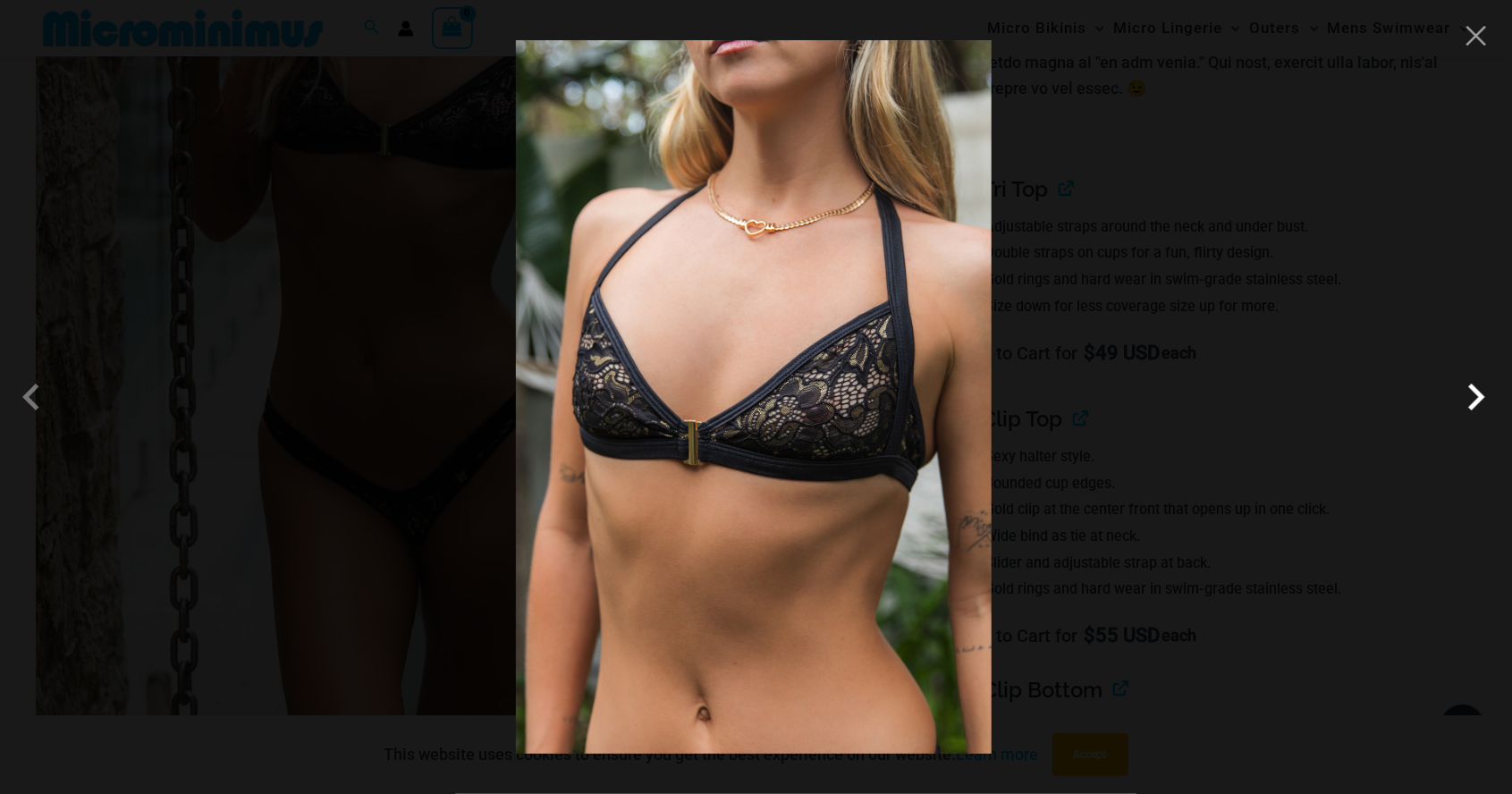
click at [1480, 403] on span at bounding box center [1476, 397] width 54 height 54
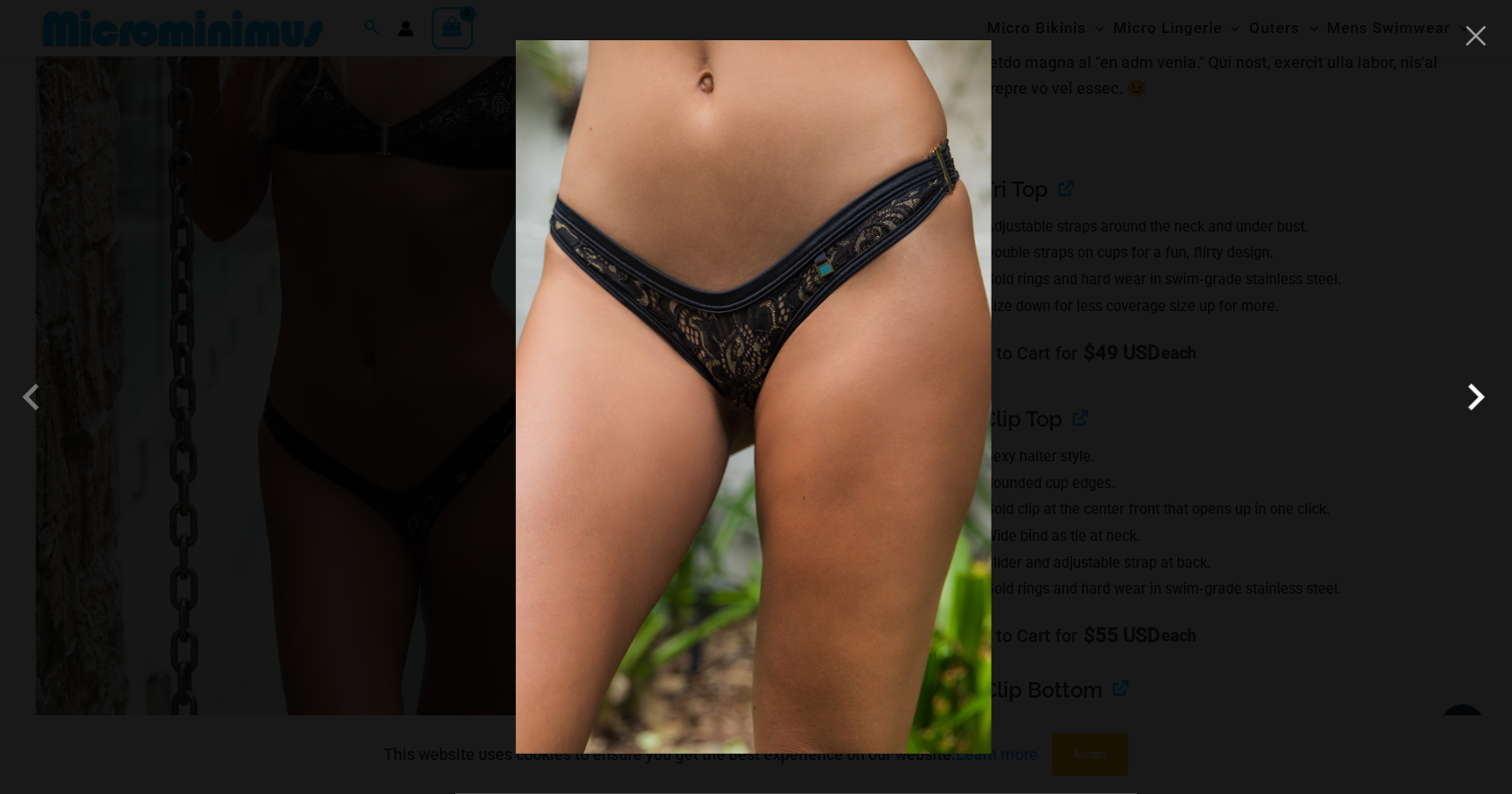
click at [1471, 407] on span at bounding box center [1476, 397] width 54 height 54
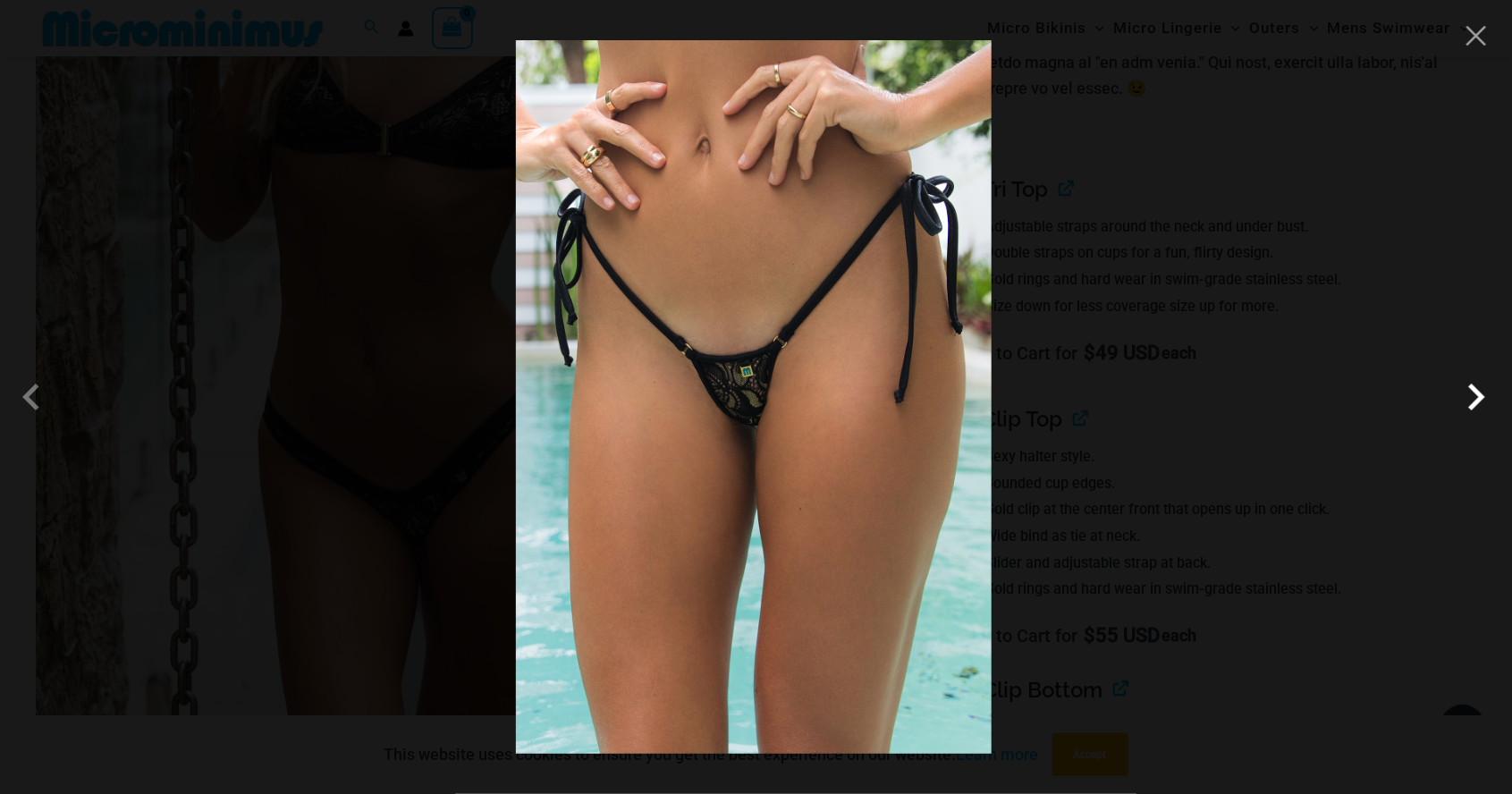
click at [1467, 398] on span at bounding box center [1476, 397] width 54 height 54
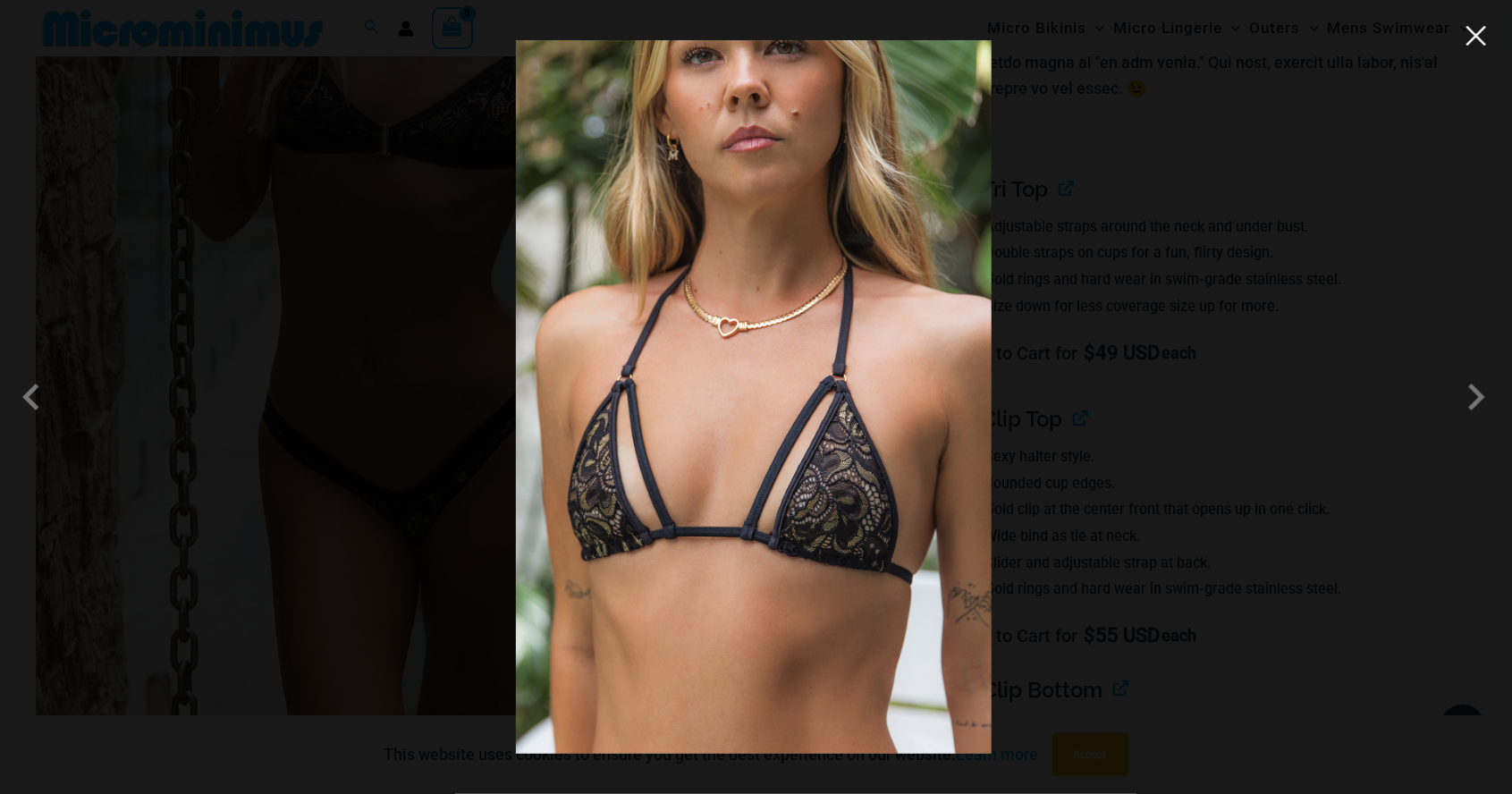
click at [1468, 40] on button "Close" at bounding box center [1476, 35] width 26 height 26
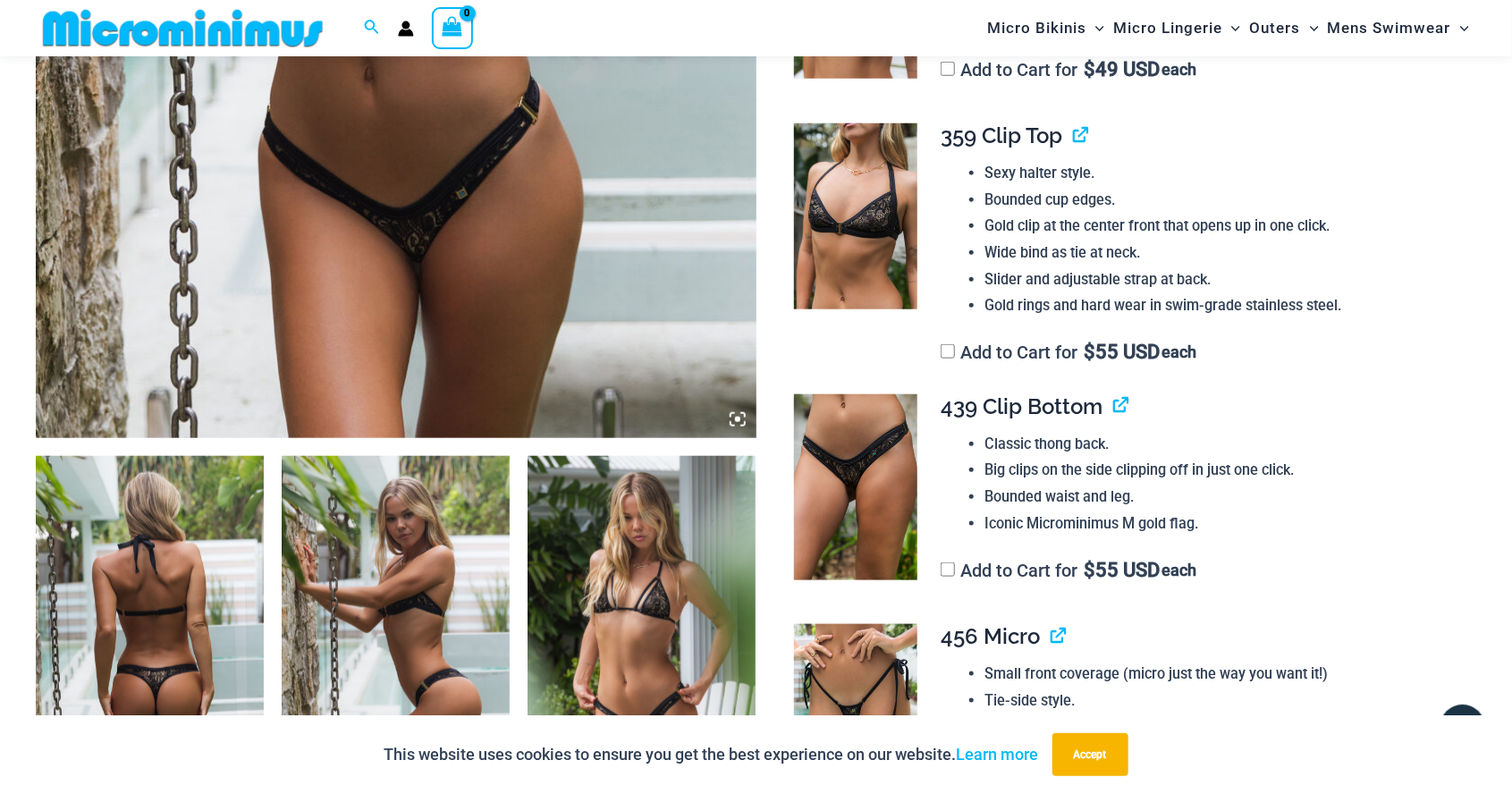
scroll to position [795, 0]
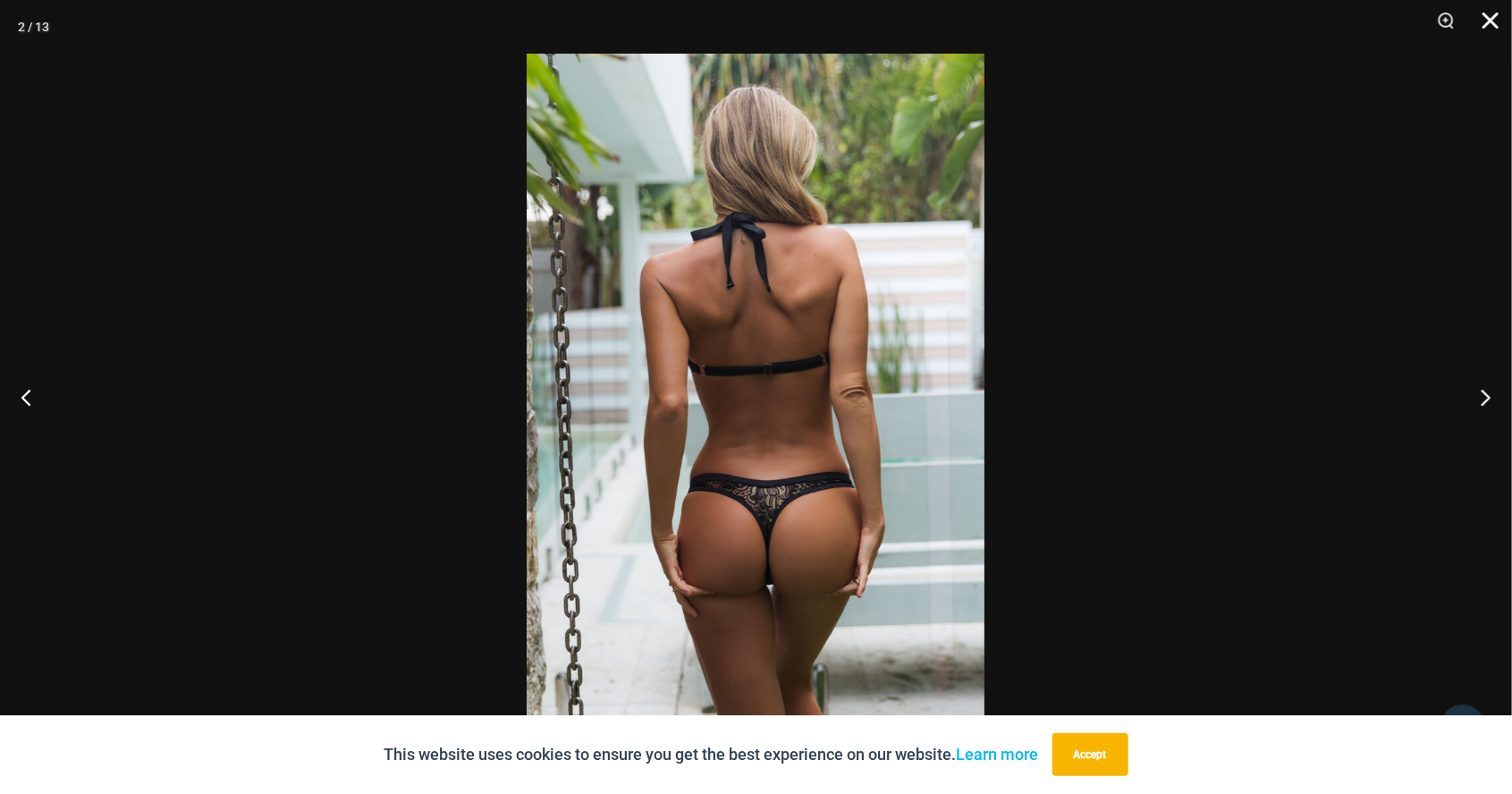
click at [1497, 51] on button "Close" at bounding box center [1484, 26] width 45 height 54
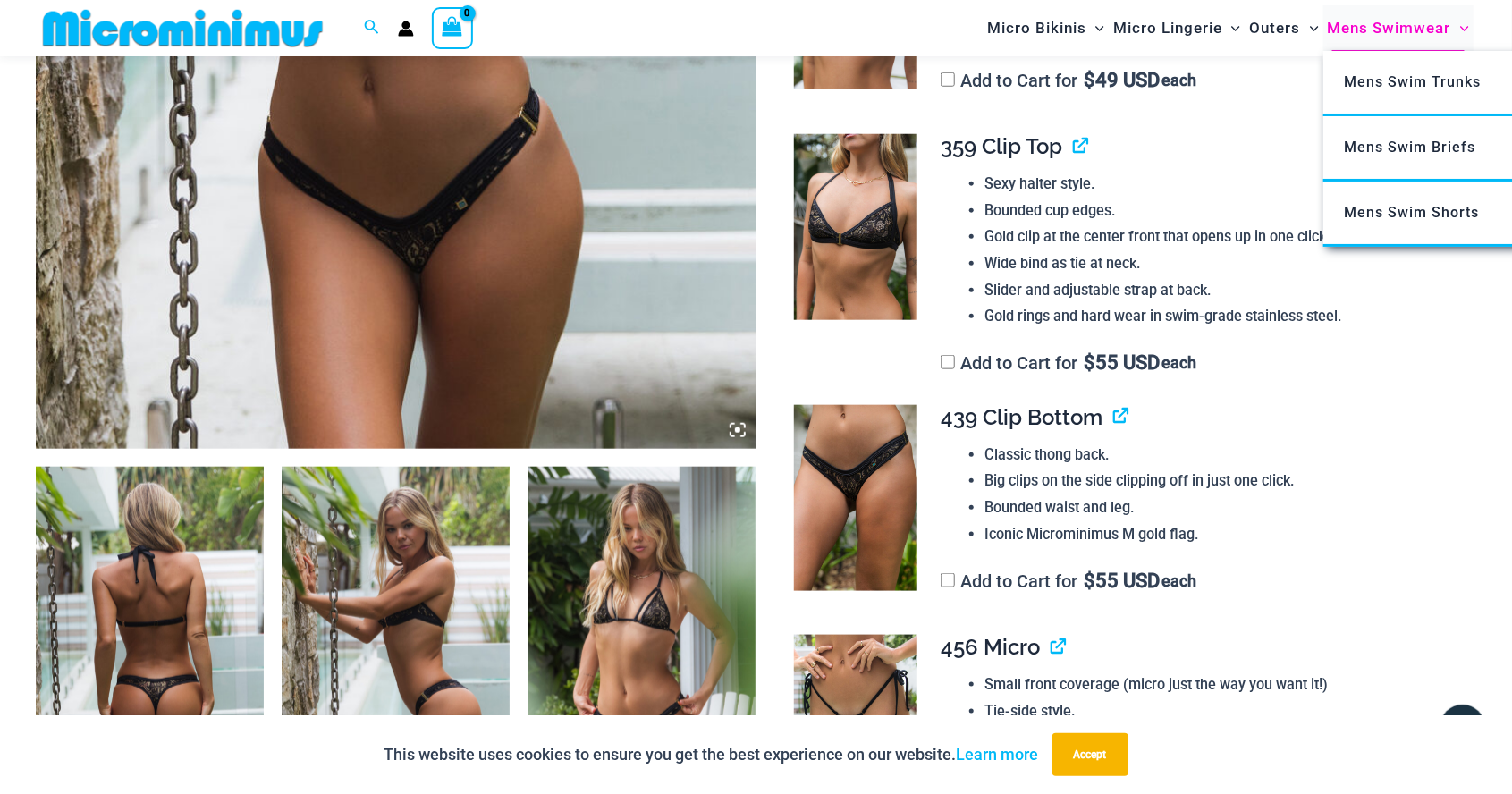
click at [1473, 28] on link "Mens Swimwear" at bounding box center [1397, 28] width 150 height 45
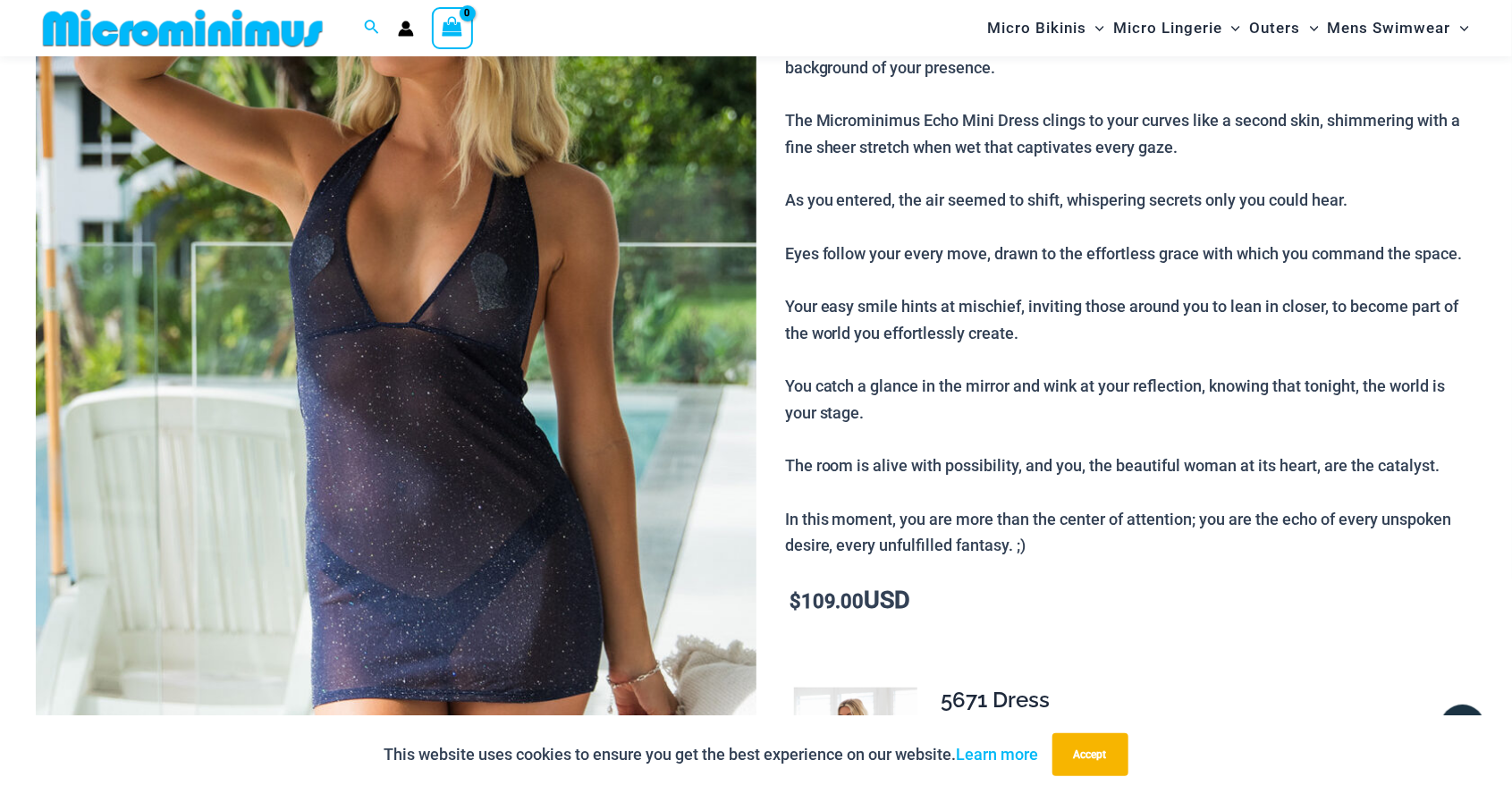
scroll to position [327, 0]
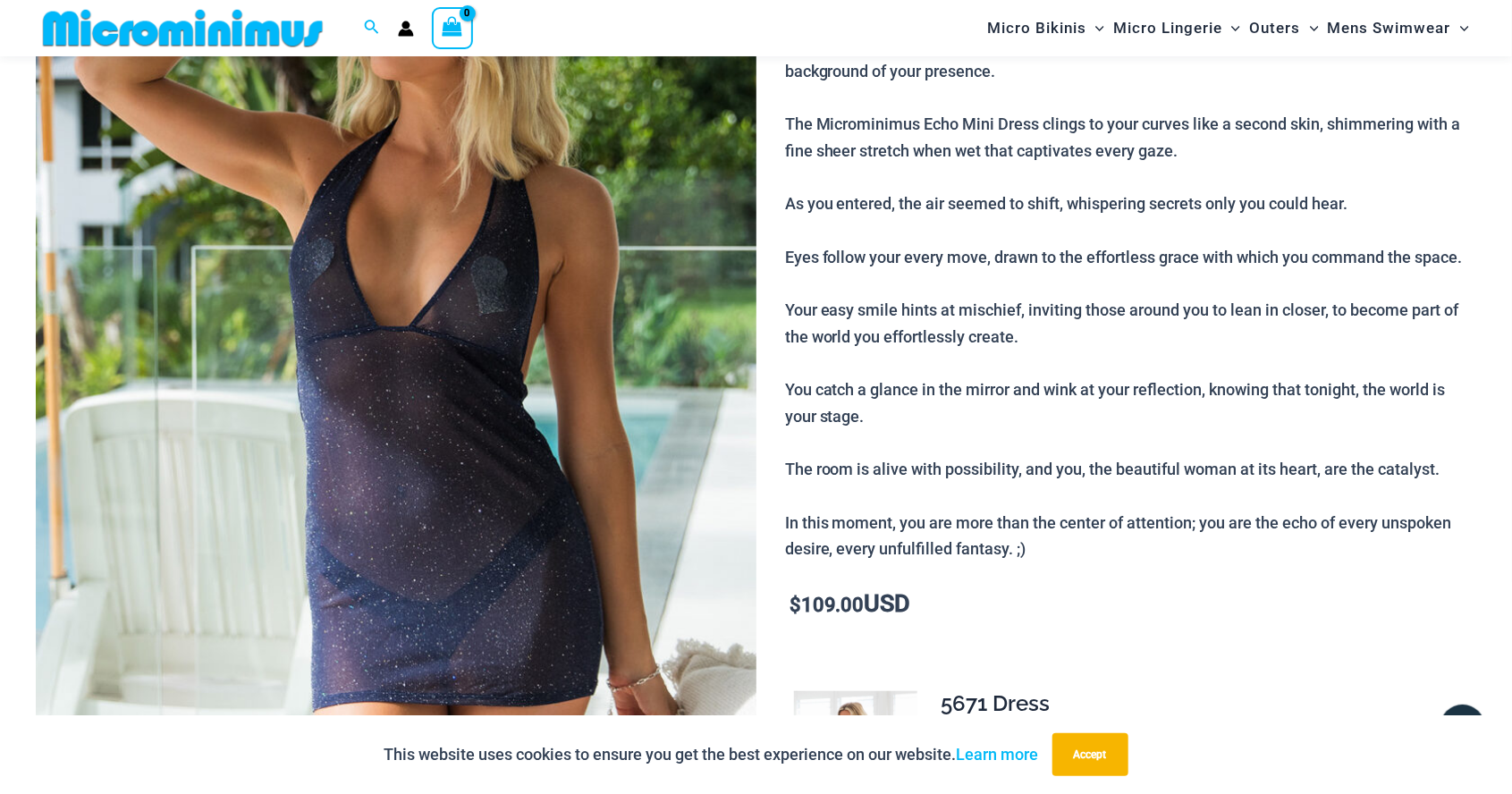
click at [561, 373] on img at bounding box center [396, 376] width 720 height 1080
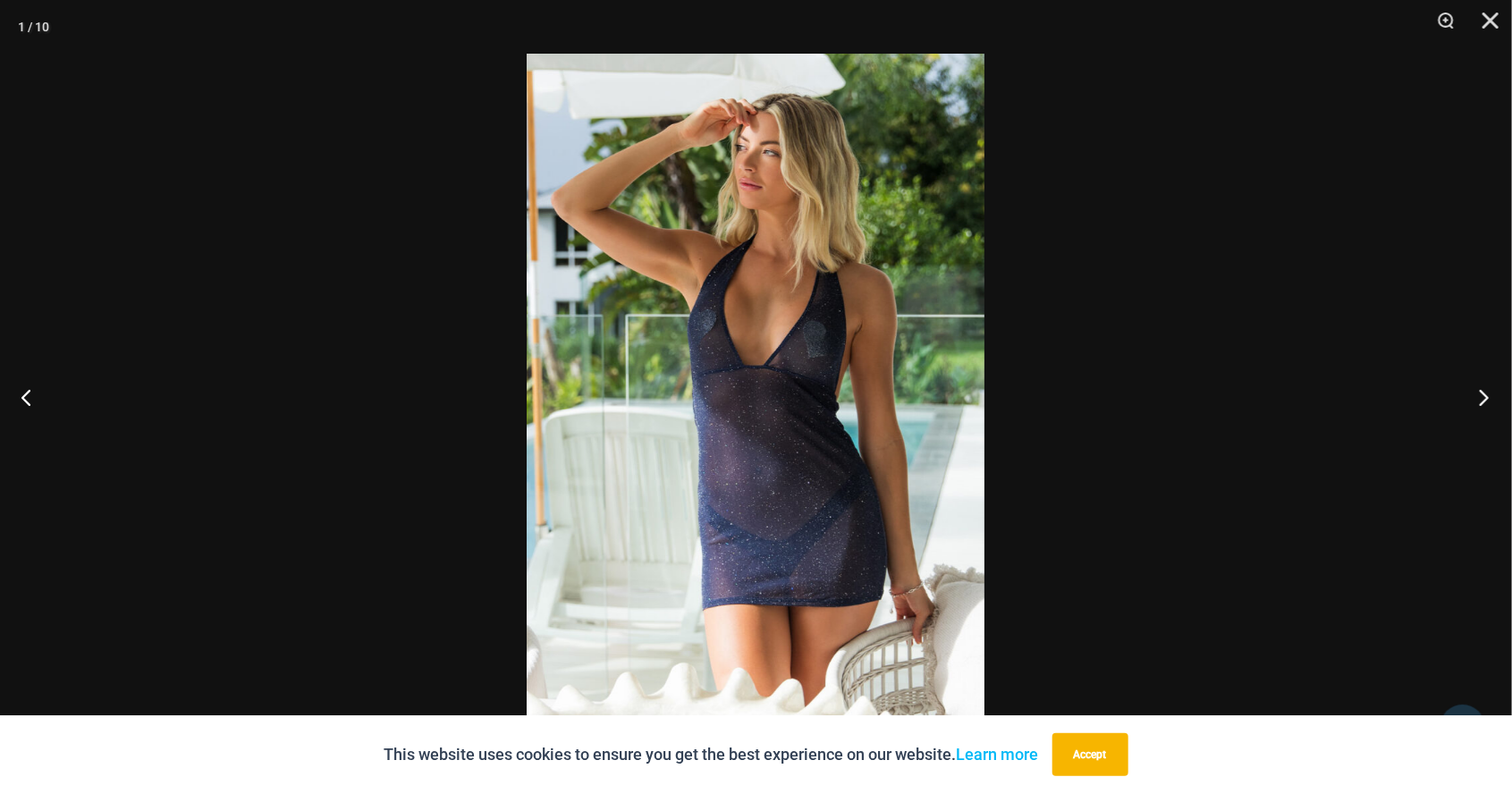
click at [1477, 407] on button "Next" at bounding box center [1478, 397] width 67 height 89
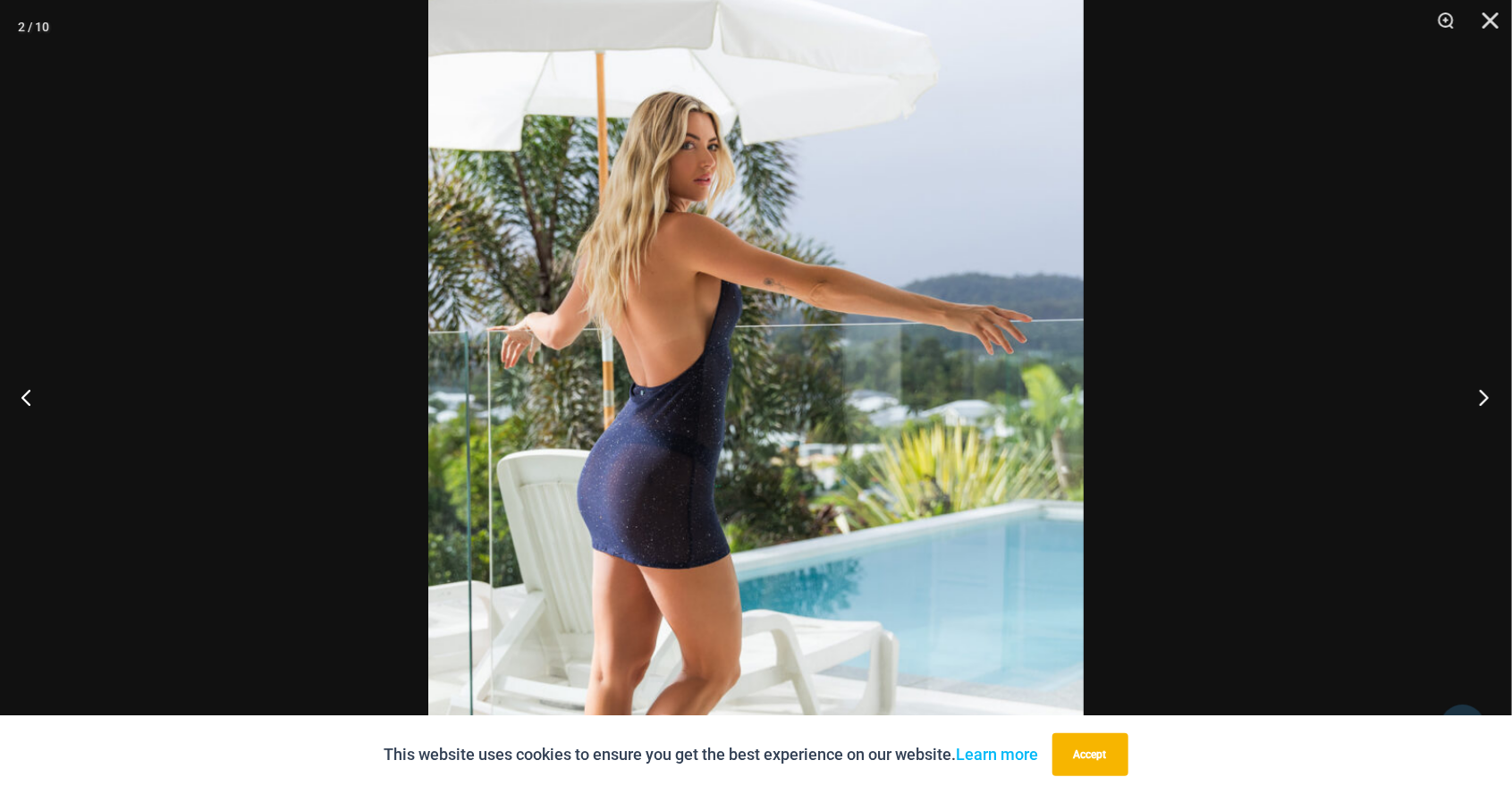
click at [1476, 398] on button "Next" at bounding box center [1478, 397] width 67 height 89
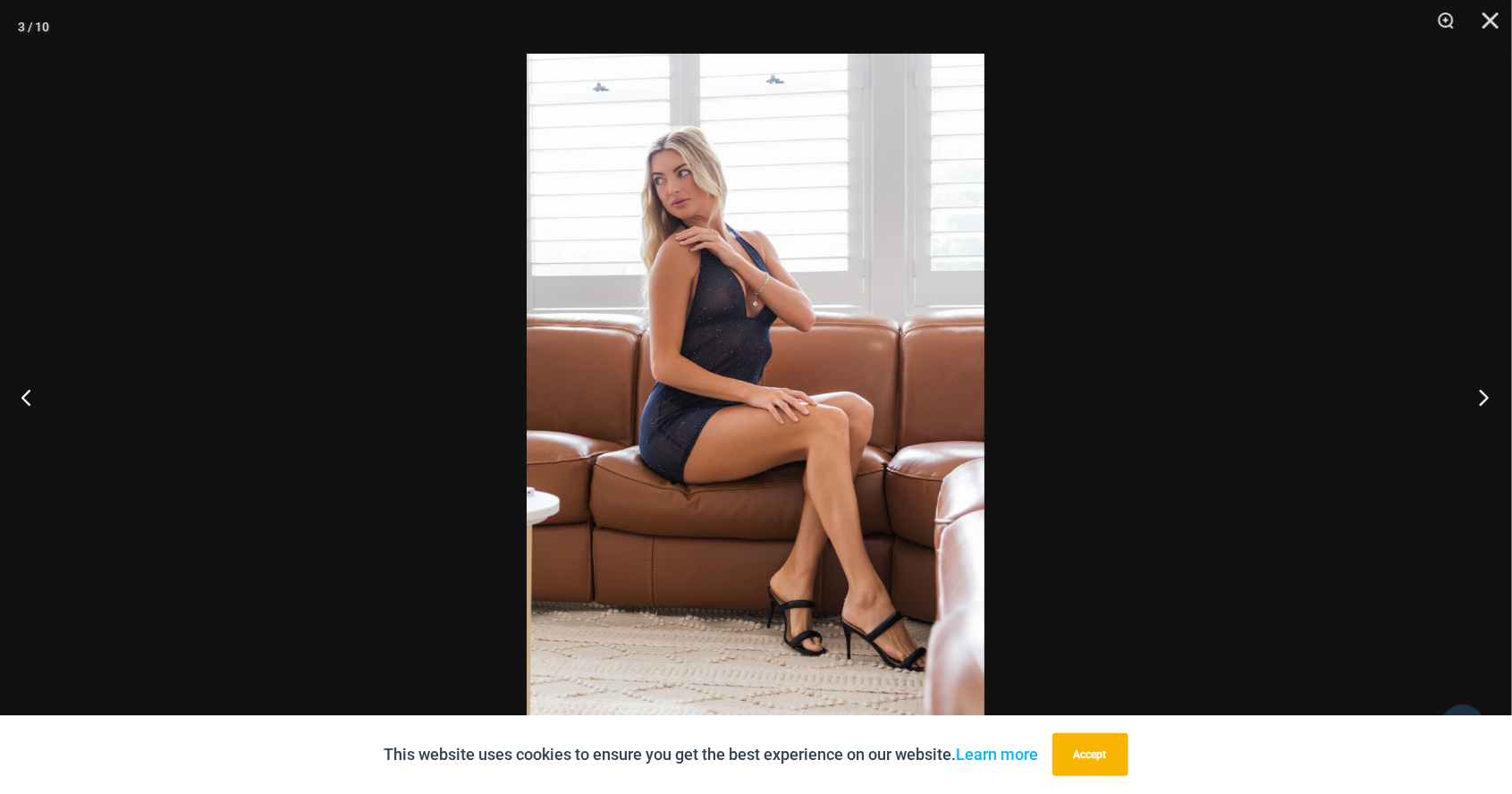
click at [1484, 399] on button "Next" at bounding box center [1478, 397] width 67 height 89
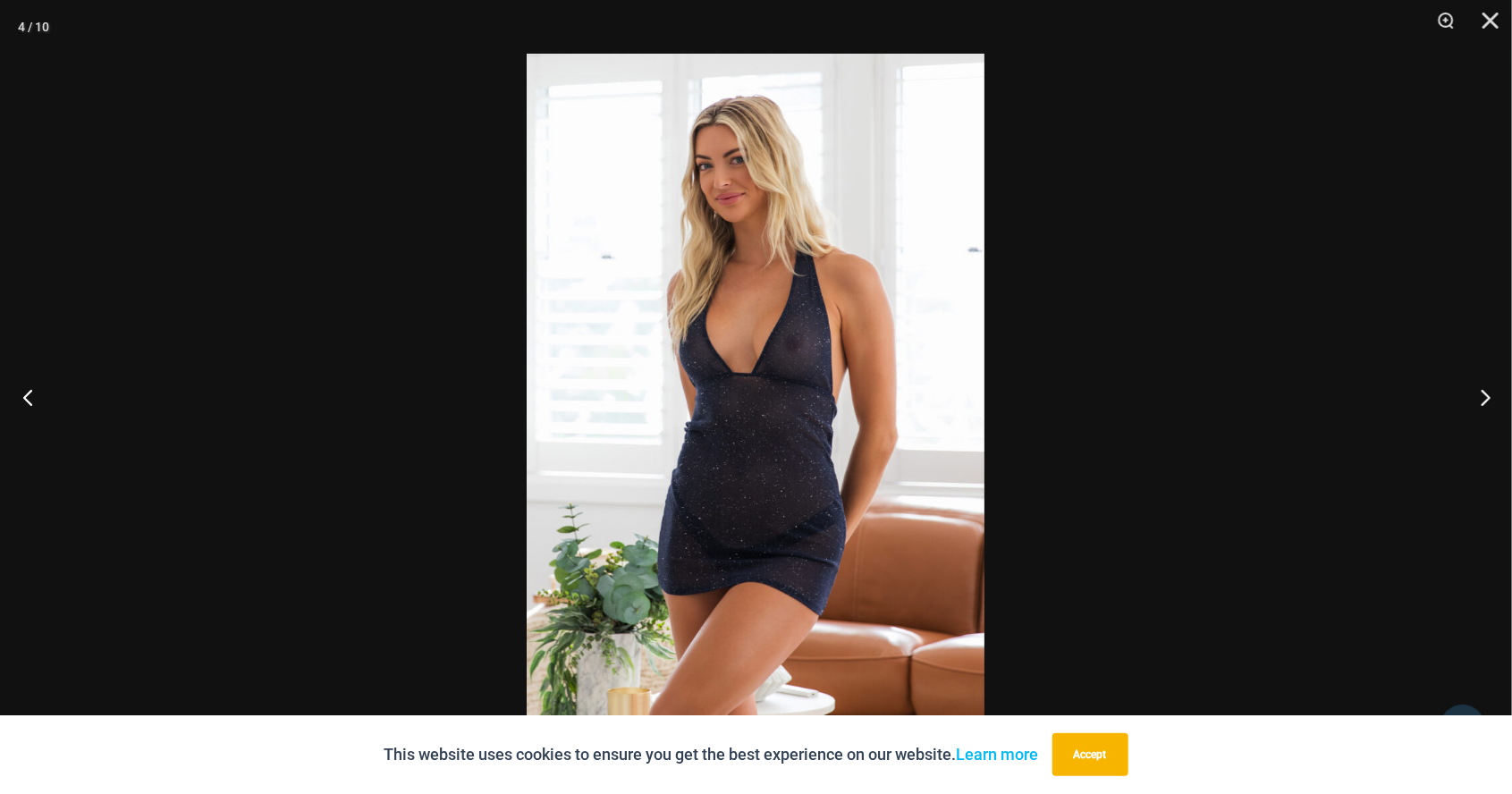
click at [26, 395] on button "Previous" at bounding box center [34, 397] width 67 height 89
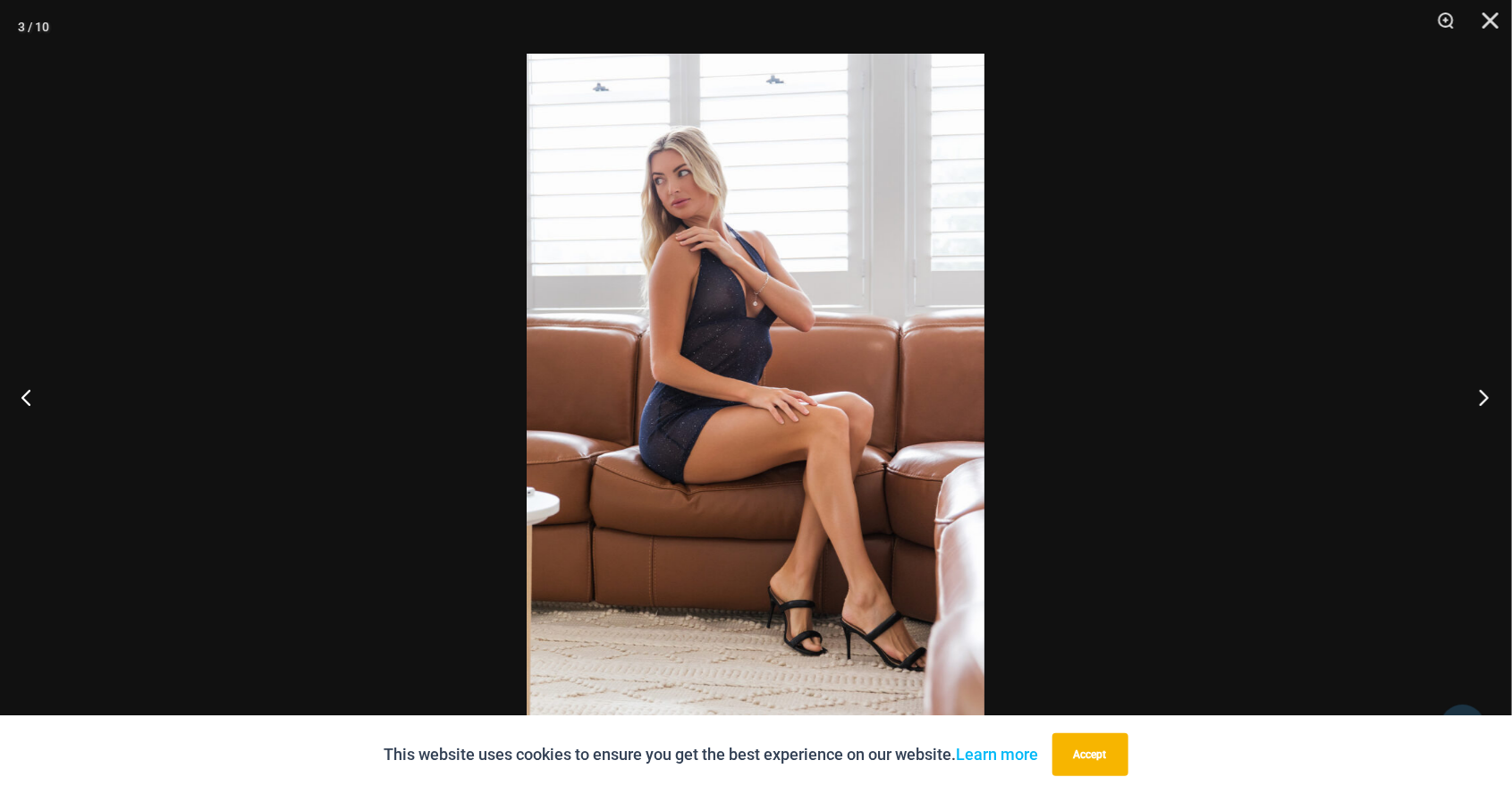
click at [1487, 400] on button "Next" at bounding box center [1478, 397] width 67 height 89
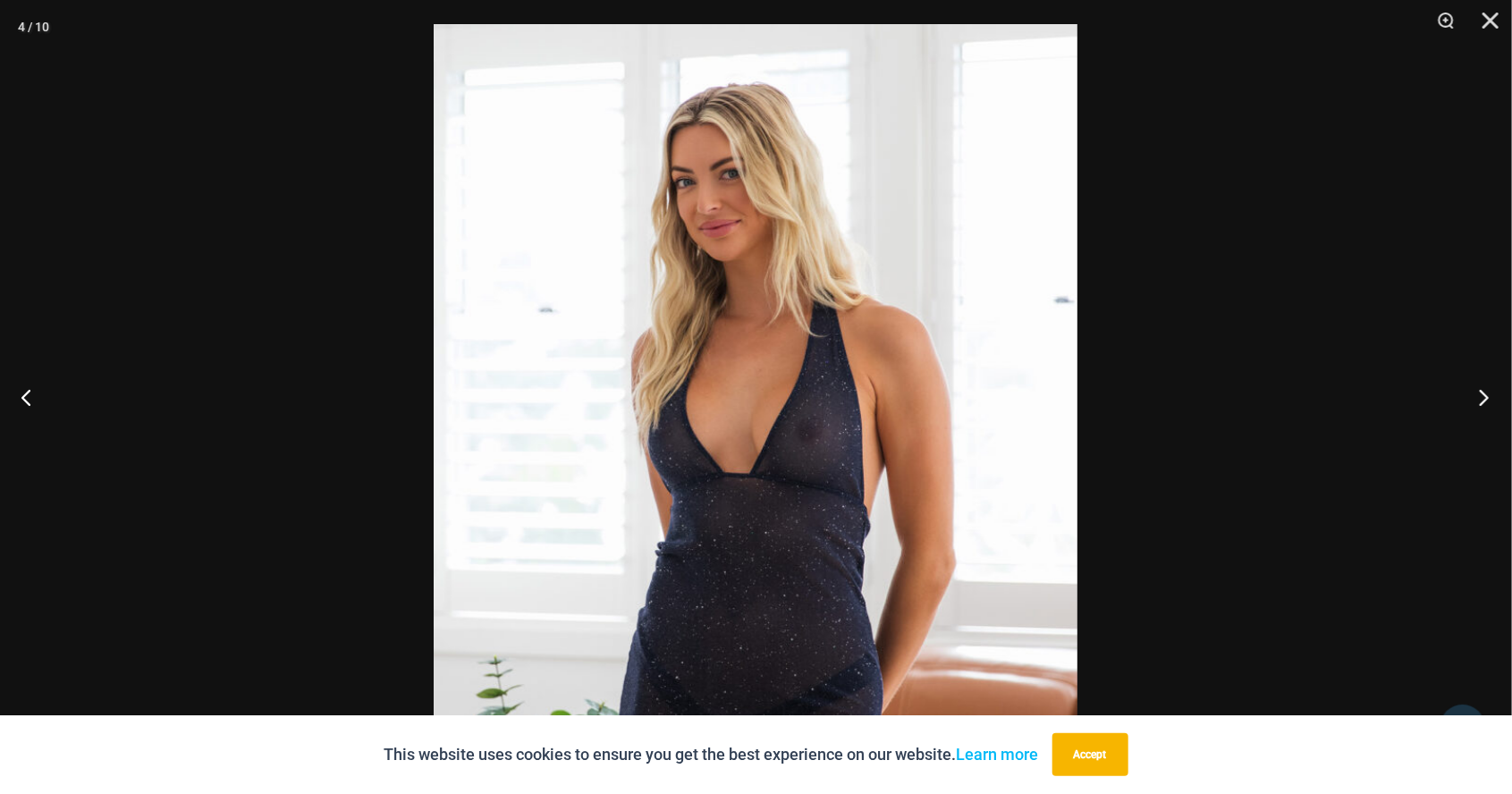
click at [1471, 402] on button "Next" at bounding box center [1478, 397] width 67 height 89
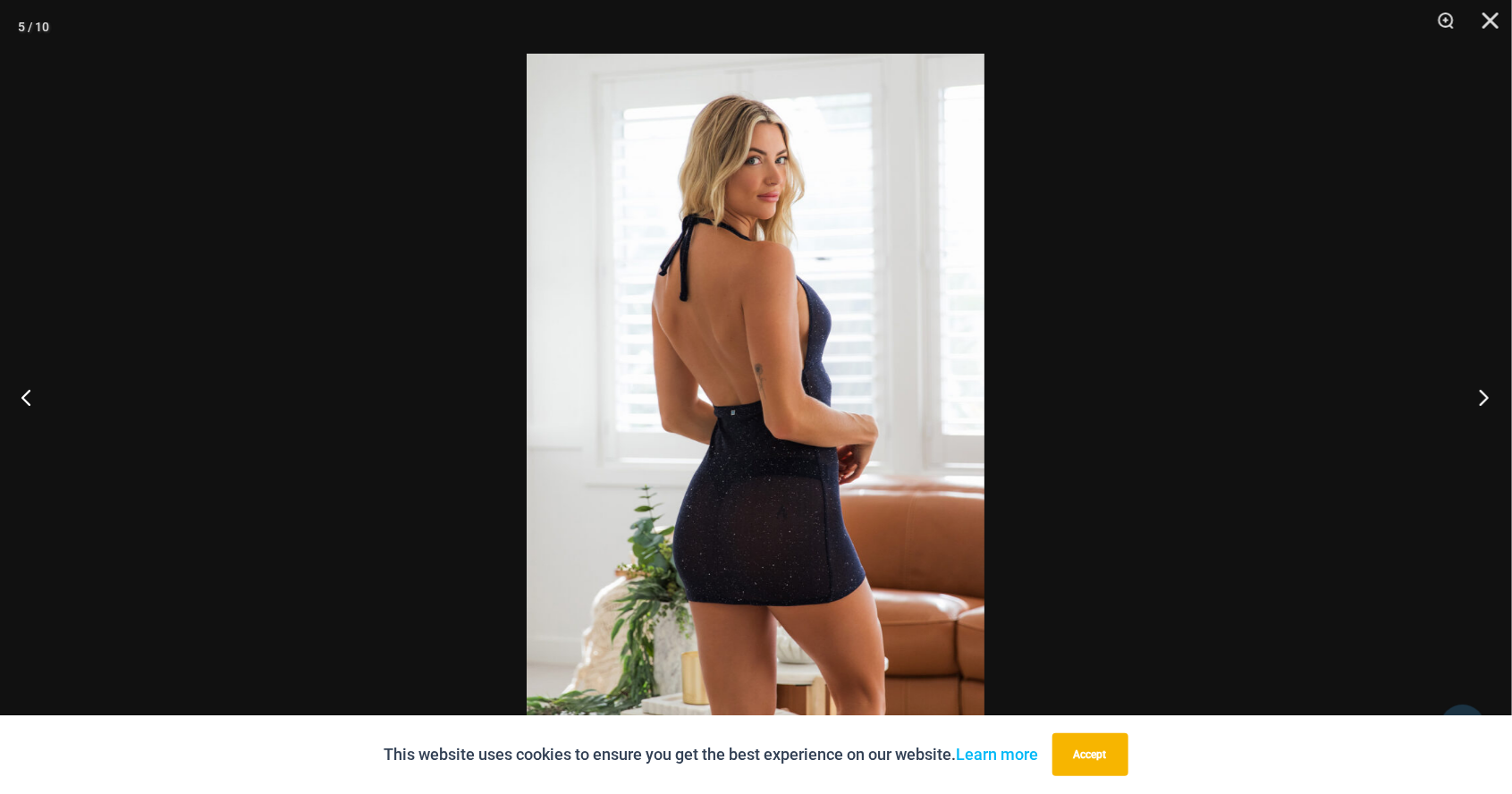
click at [1482, 405] on button "Next" at bounding box center [1478, 397] width 67 height 89
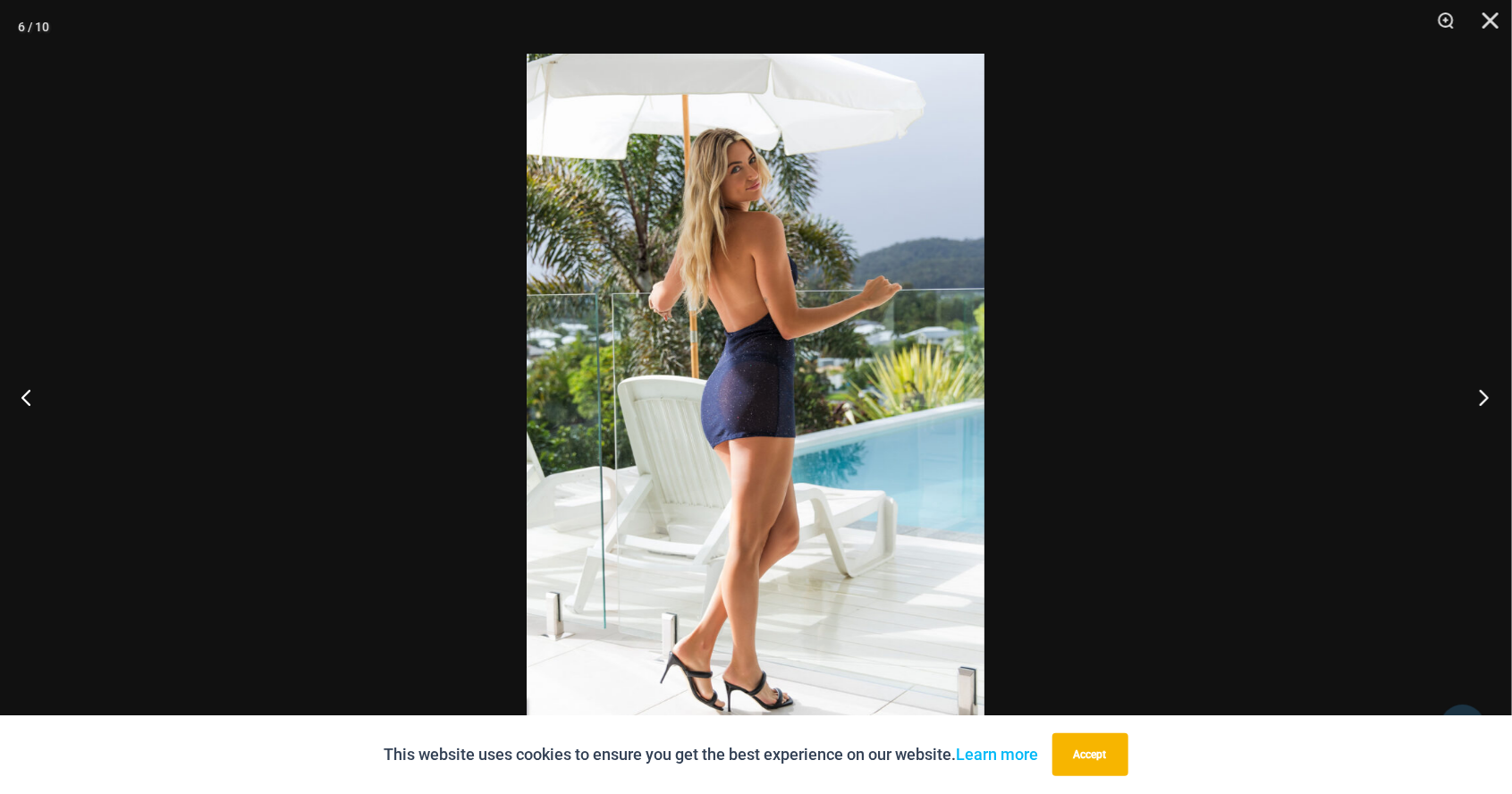
click at [1481, 408] on button "Next" at bounding box center [1478, 397] width 67 height 89
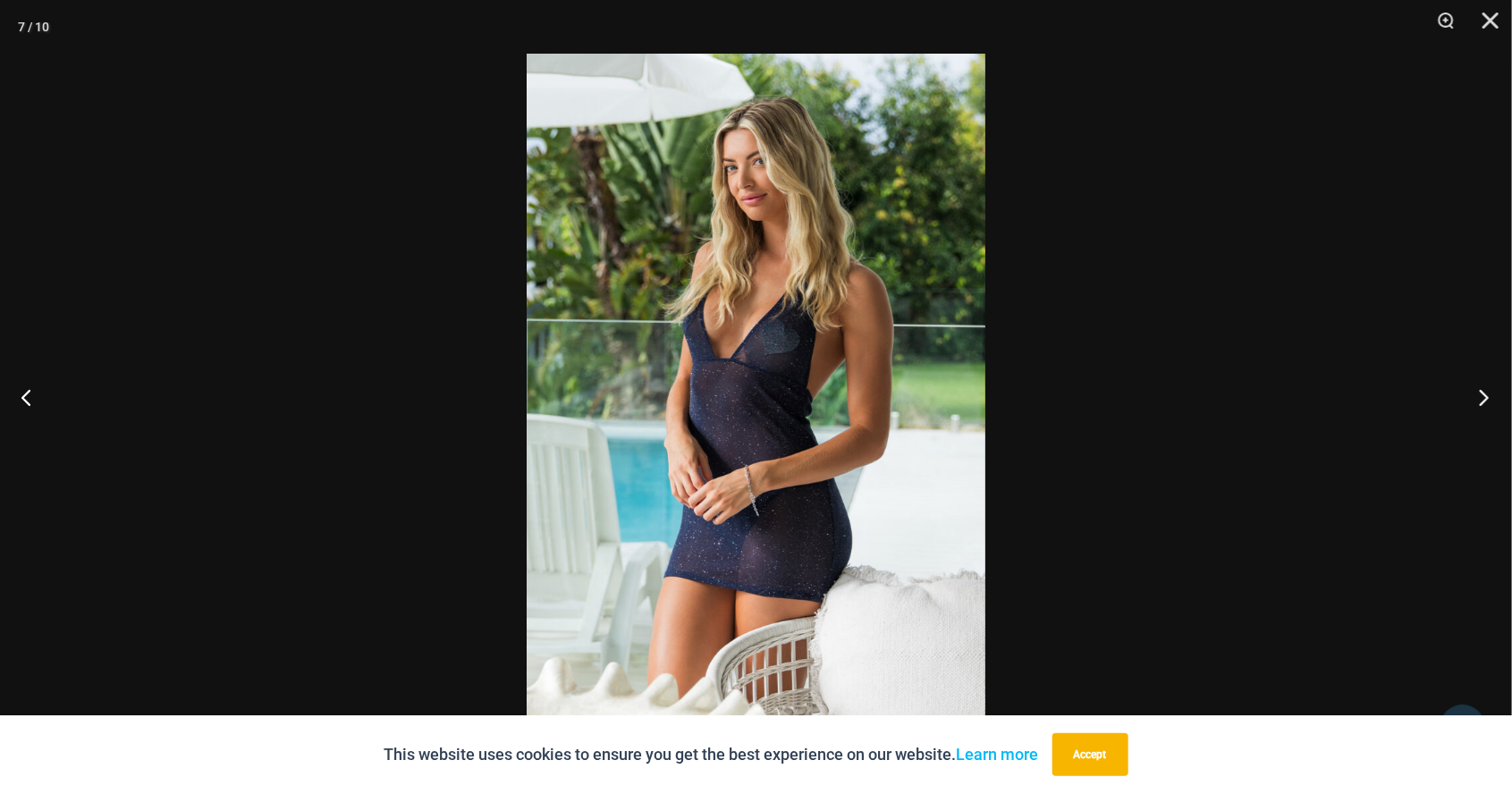
click at [1467, 409] on button "Next" at bounding box center [1478, 397] width 67 height 89
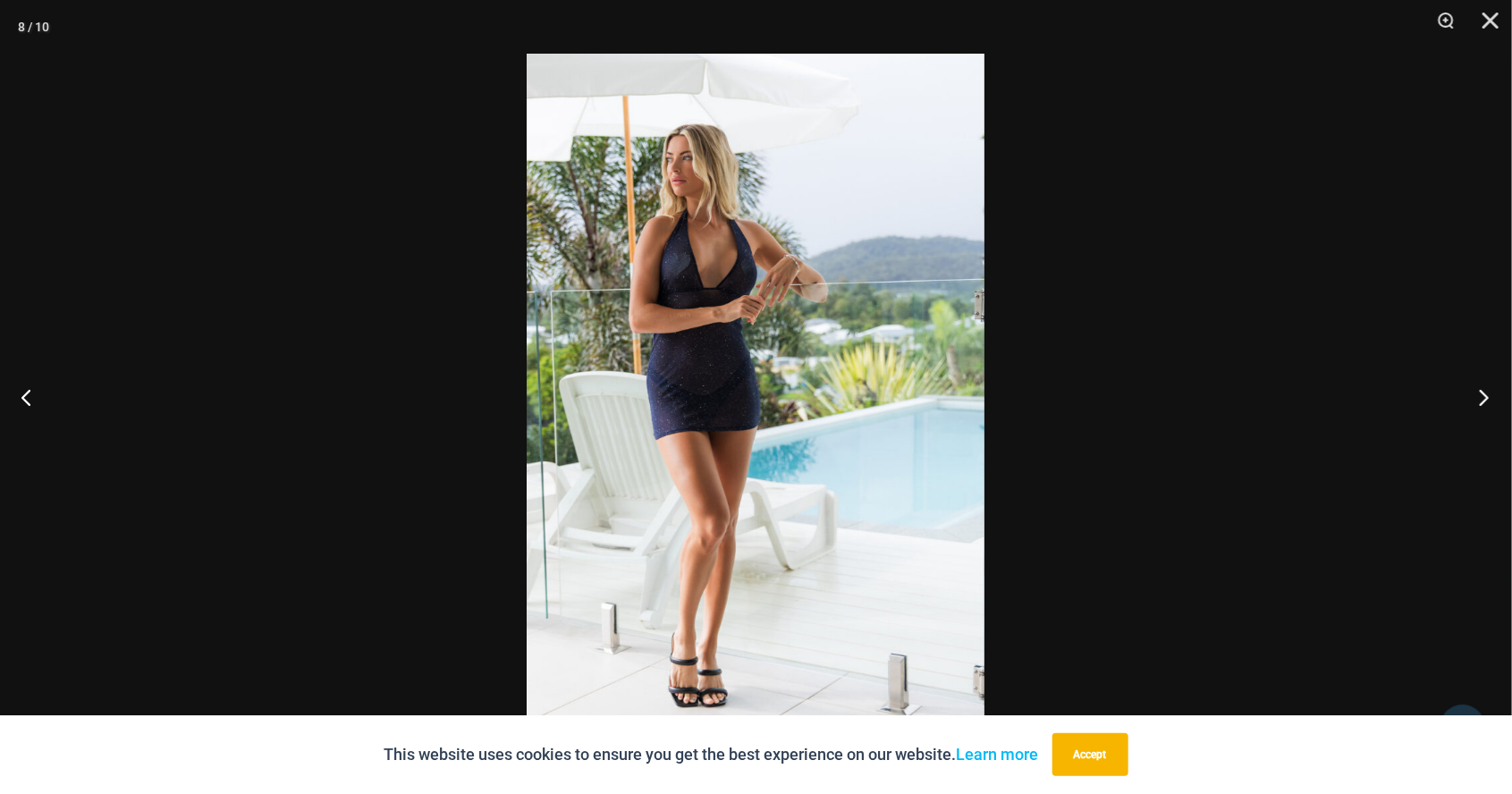
click at [1482, 401] on button "Next" at bounding box center [1478, 397] width 67 height 89
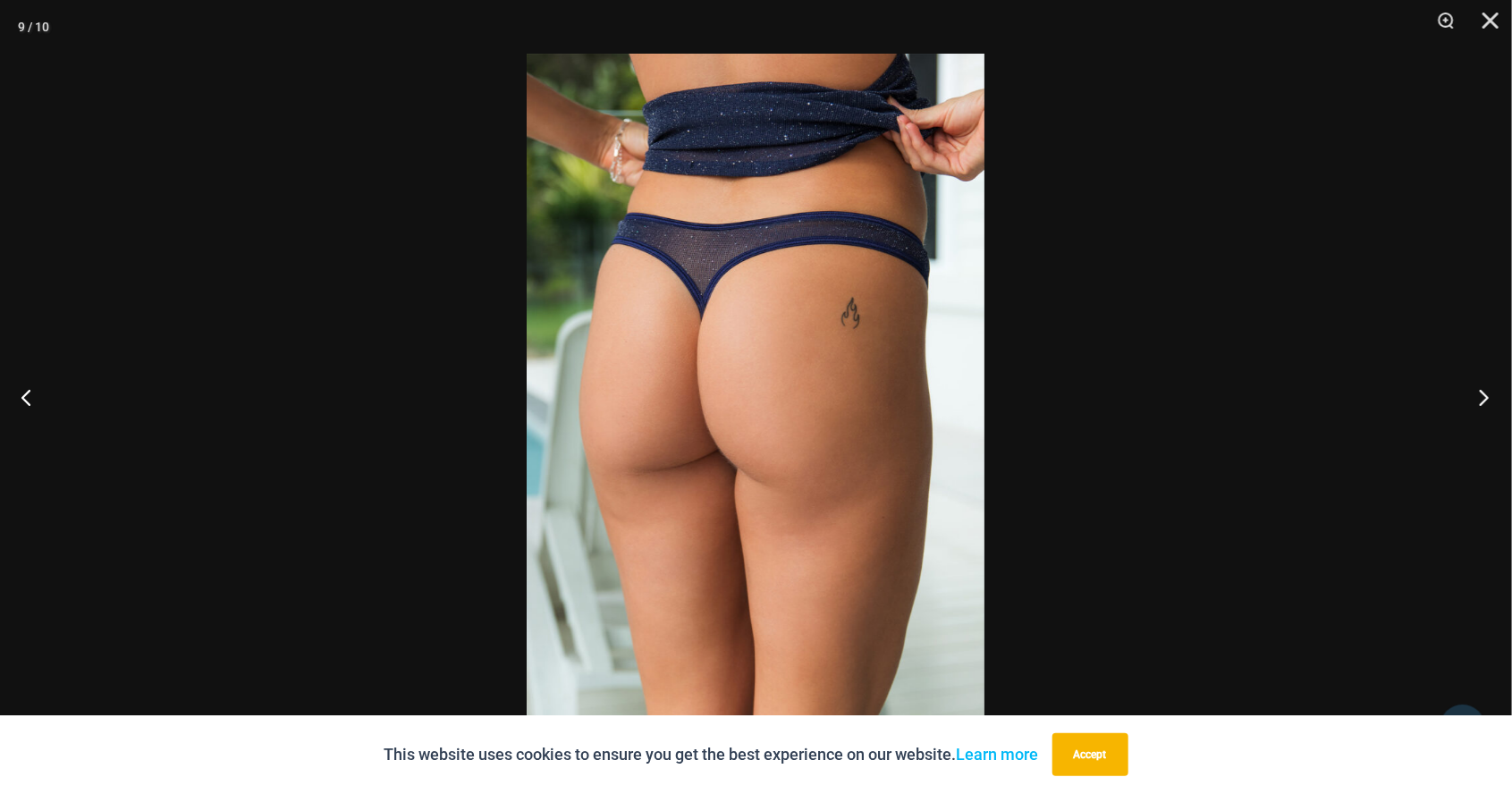
click at [1485, 407] on button "Next" at bounding box center [1478, 397] width 67 height 89
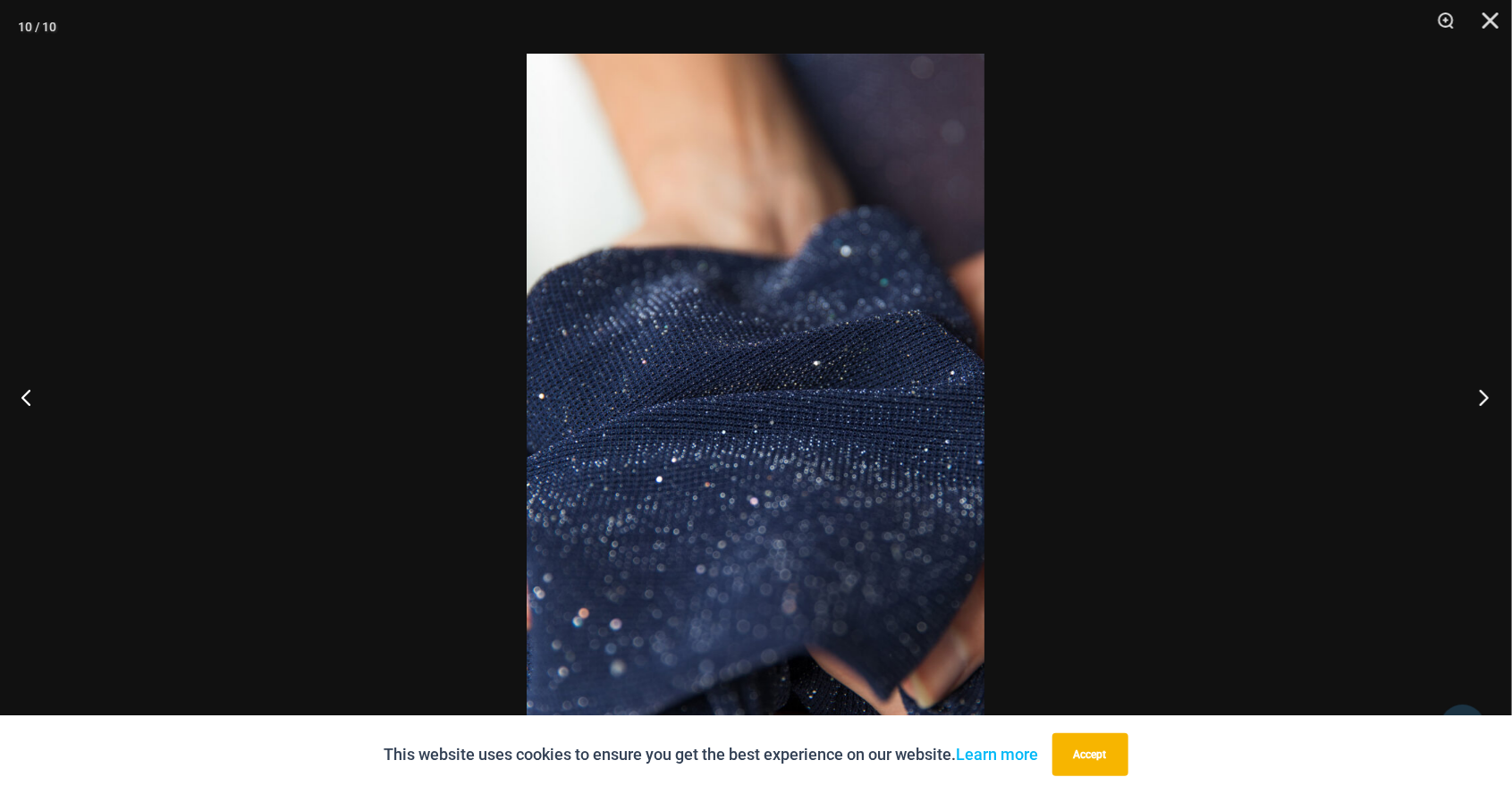
click at [1487, 408] on button "Next" at bounding box center [1478, 397] width 67 height 89
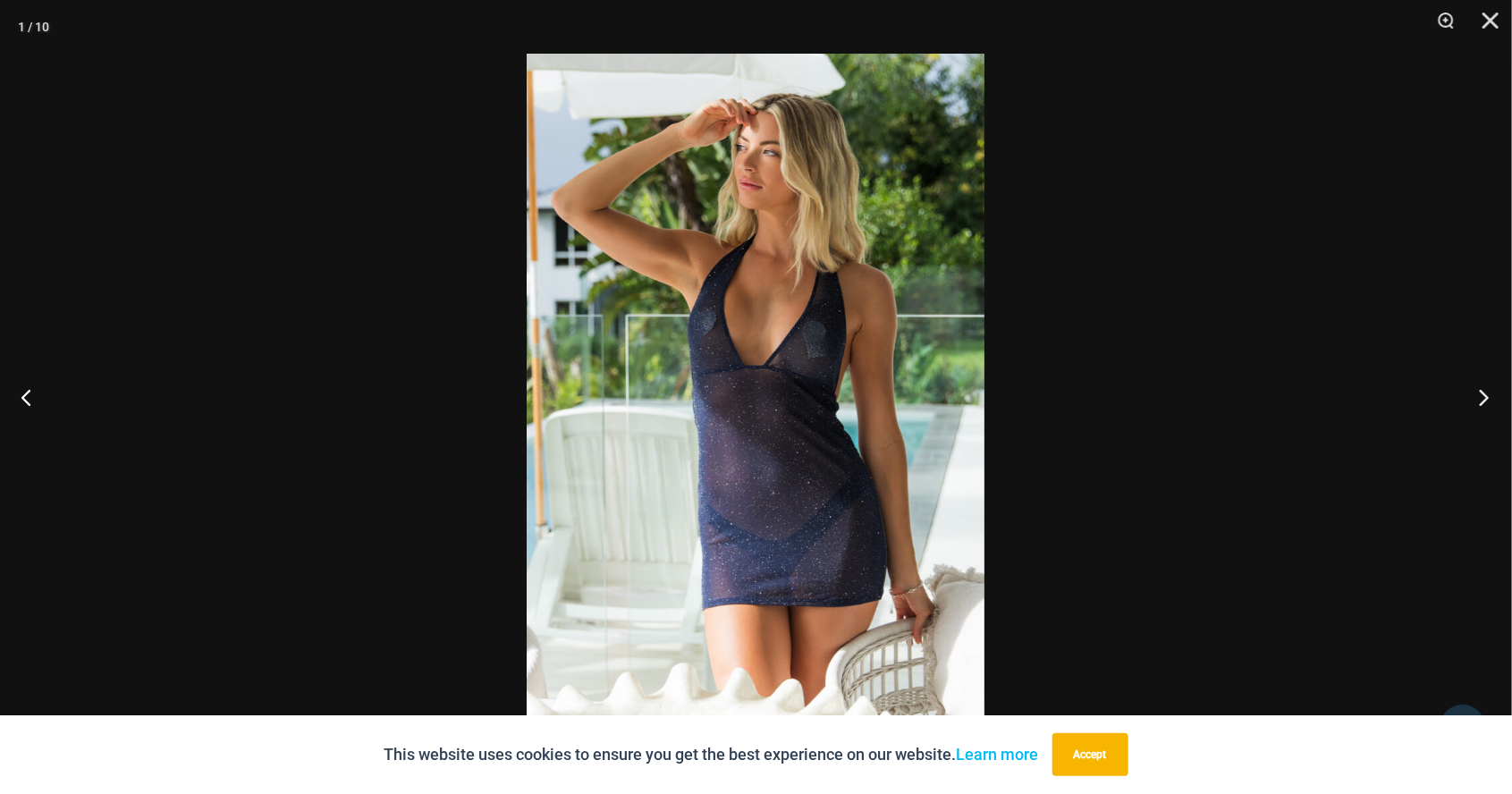
click at [1474, 408] on button "Next" at bounding box center [1478, 397] width 67 height 89
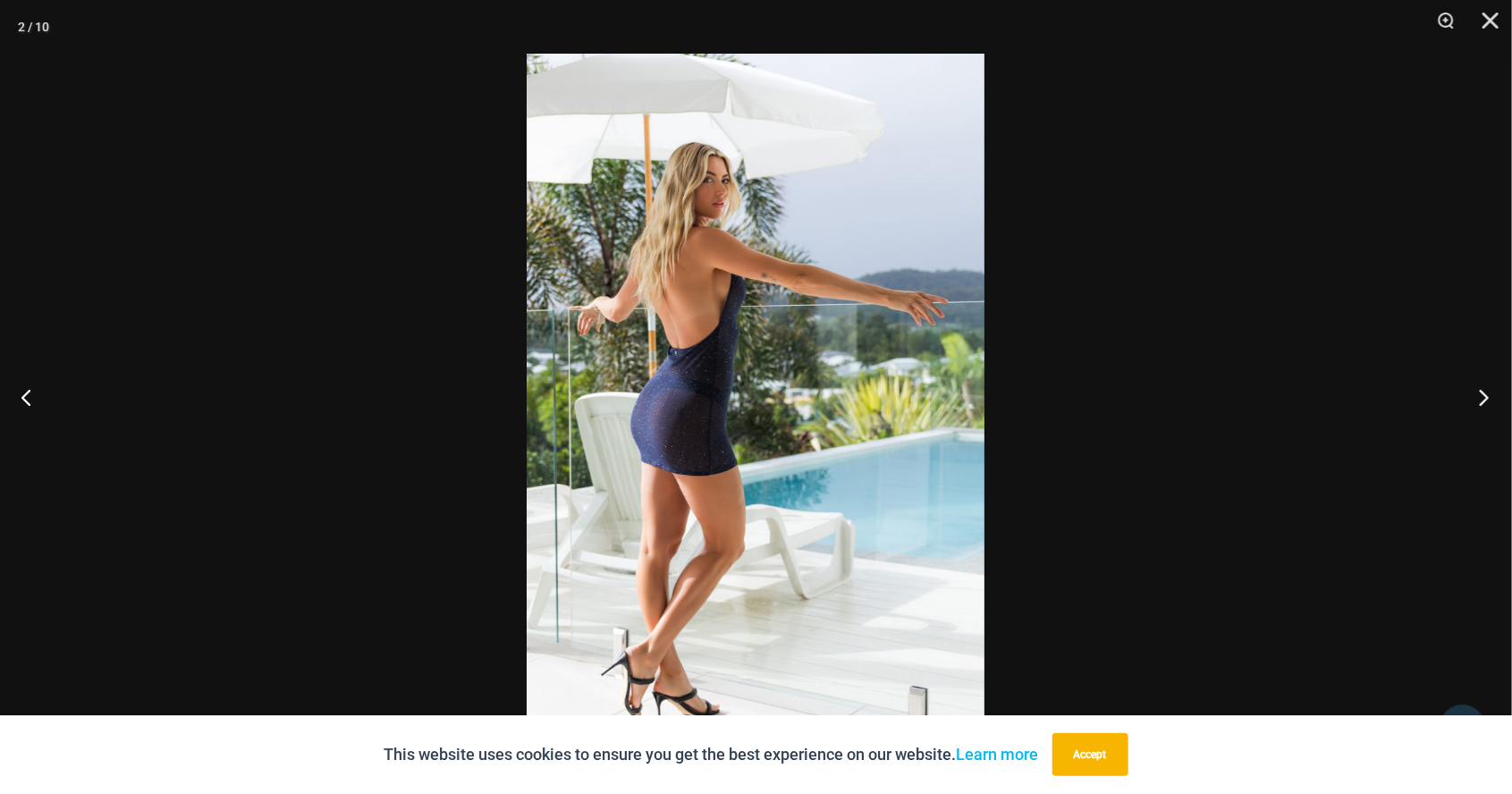
click at [1482, 397] on button "Next" at bounding box center [1478, 397] width 67 height 89
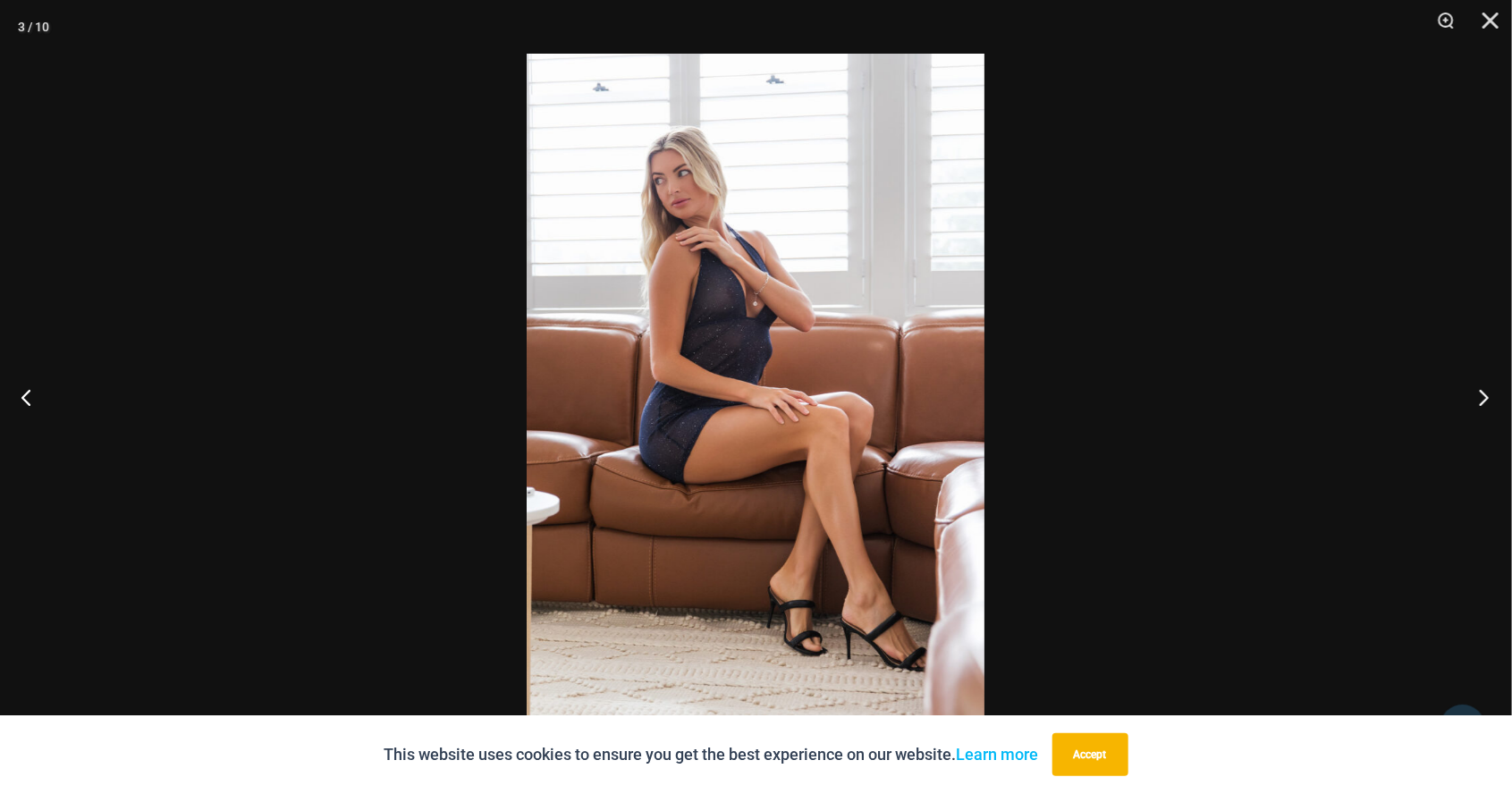
click at [1482, 396] on button "Next" at bounding box center [1478, 397] width 67 height 89
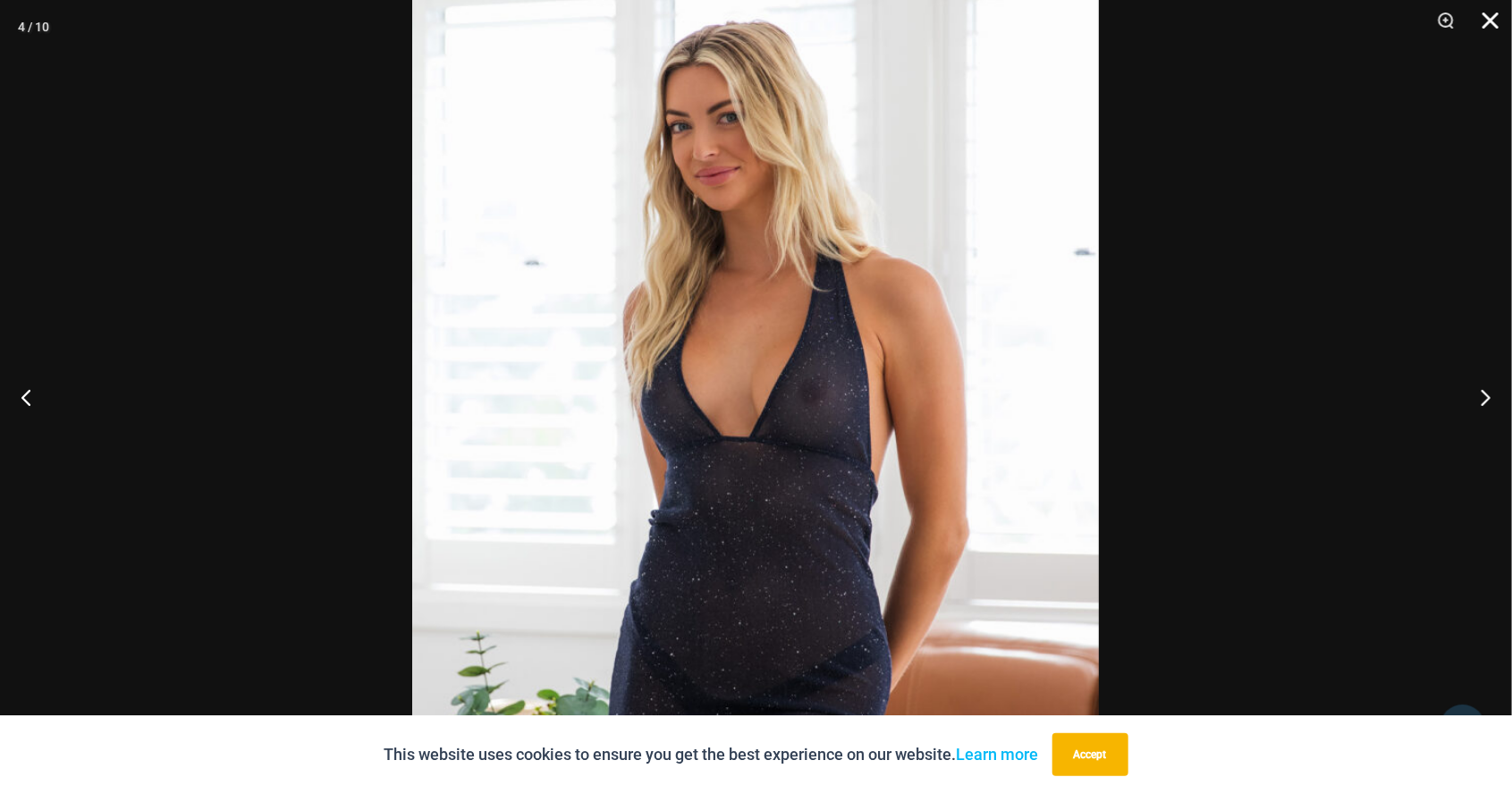
click at [1483, 26] on button "Close" at bounding box center [1484, 26] width 45 height 54
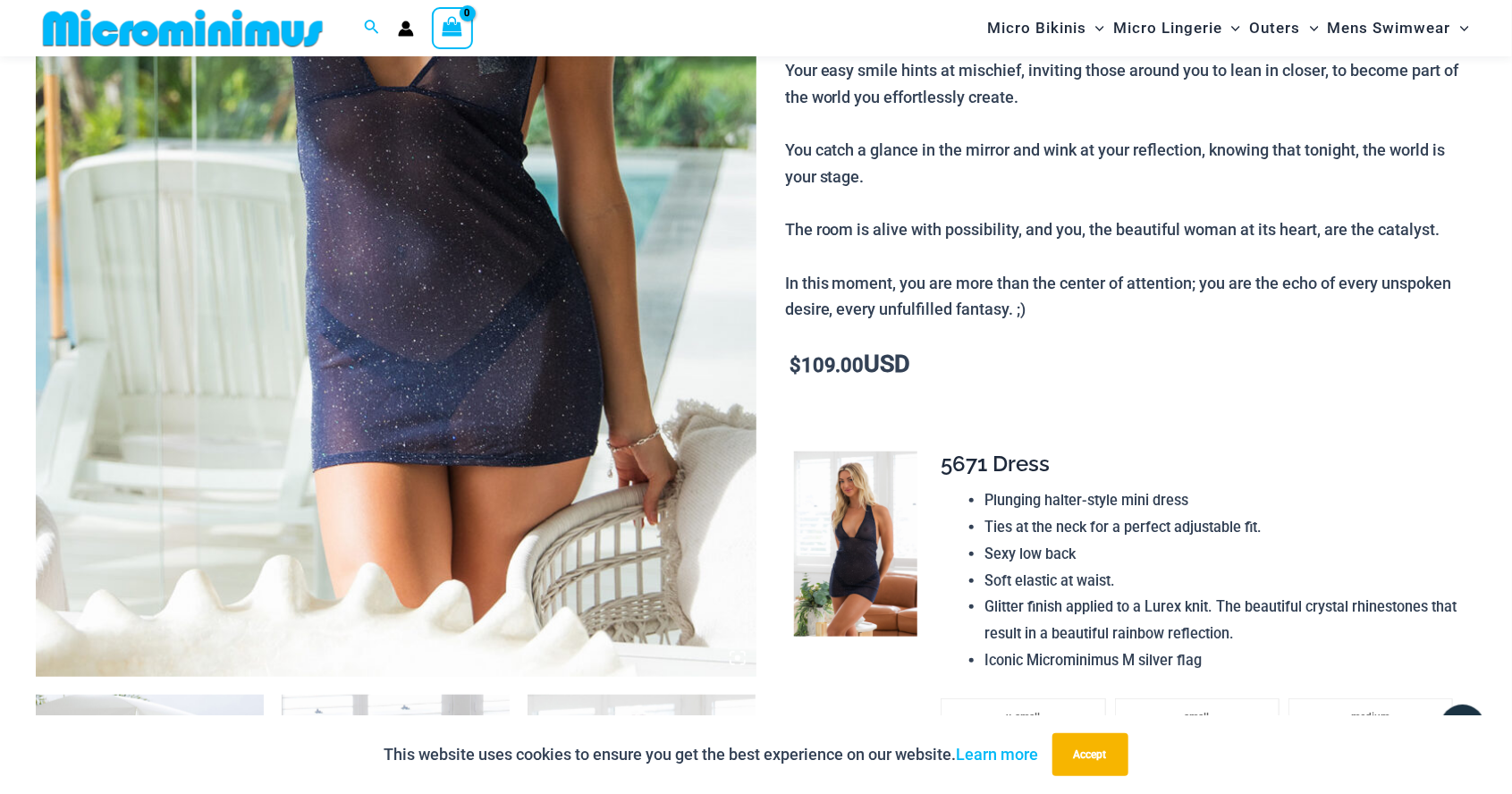
scroll to position [568, 0]
